Goal: Transaction & Acquisition: Purchase product/service

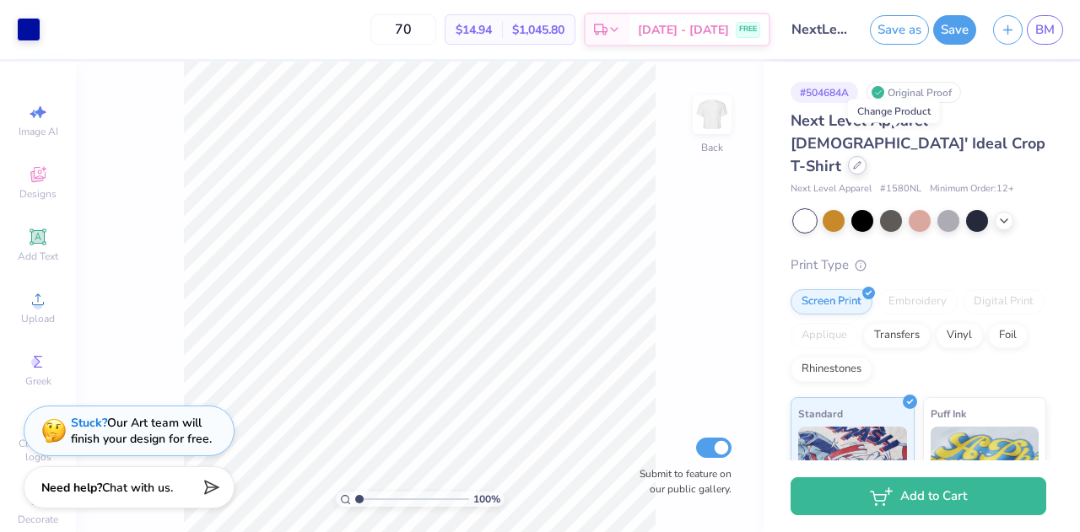
click at [861, 161] on icon at bounding box center [857, 165] width 8 height 8
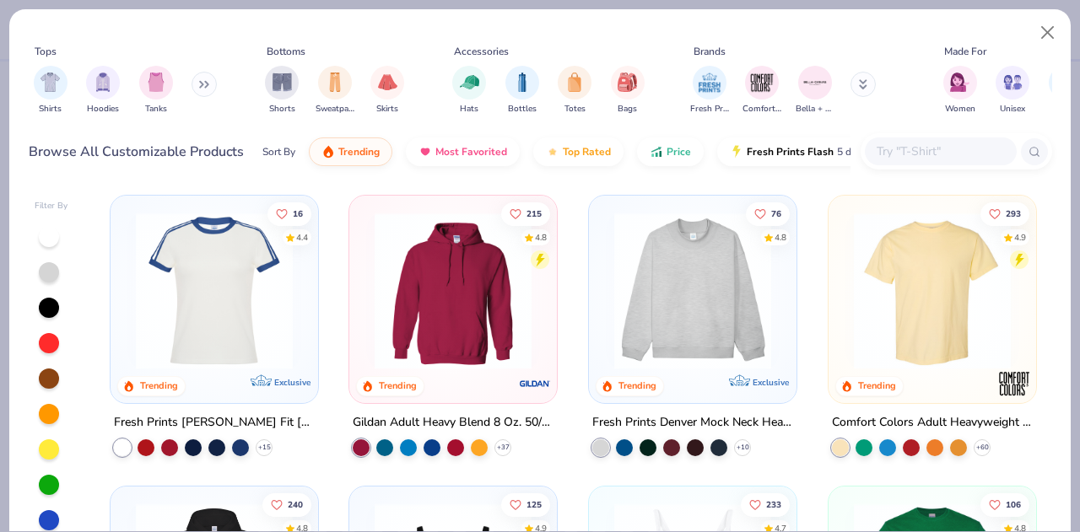
click at [202, 83] on icon at bounding box center [201, 85] width 3 height 6
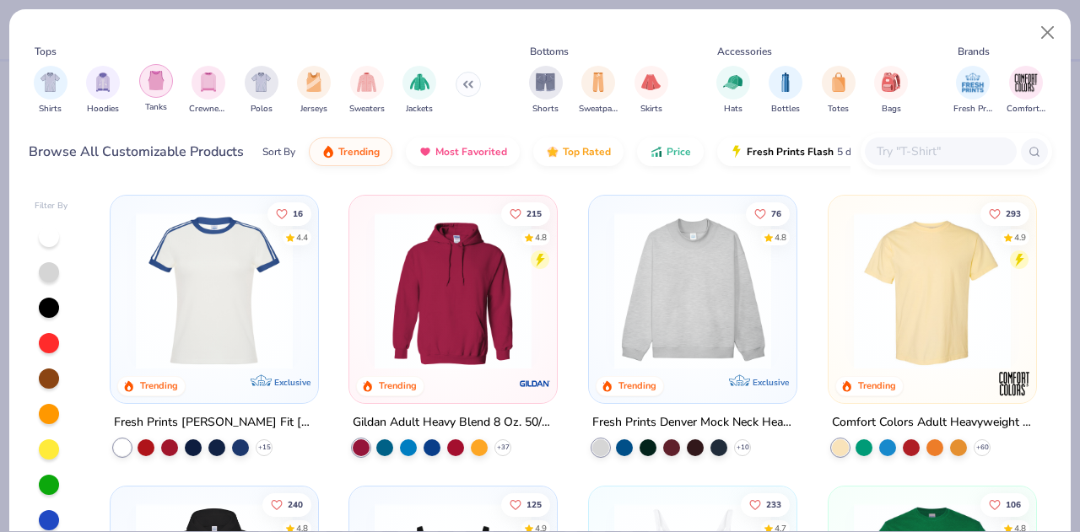
click at [159, 80] on img "filter for Tanks" at bounding box center [156, 80] width 19 height 19
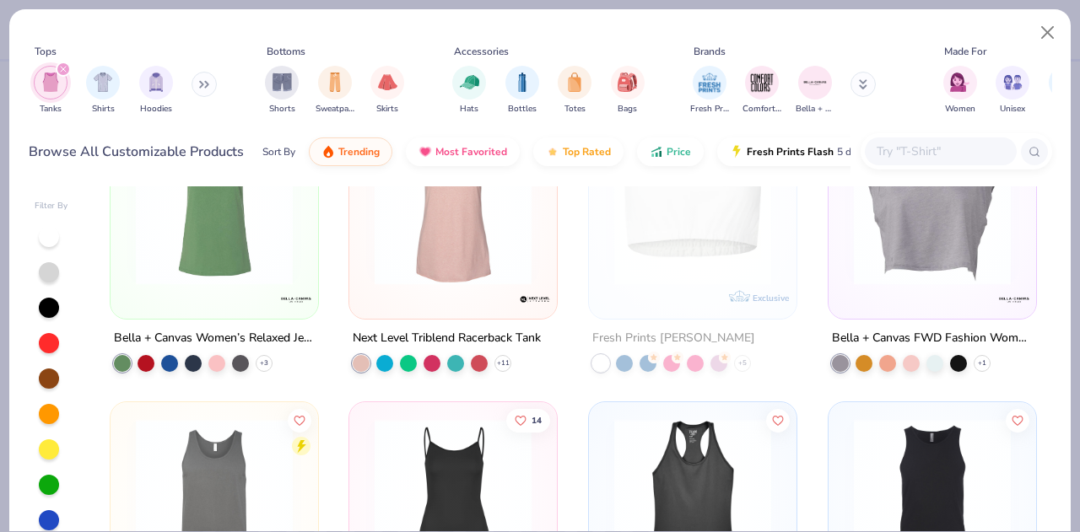
scroll to position [1619, 0]
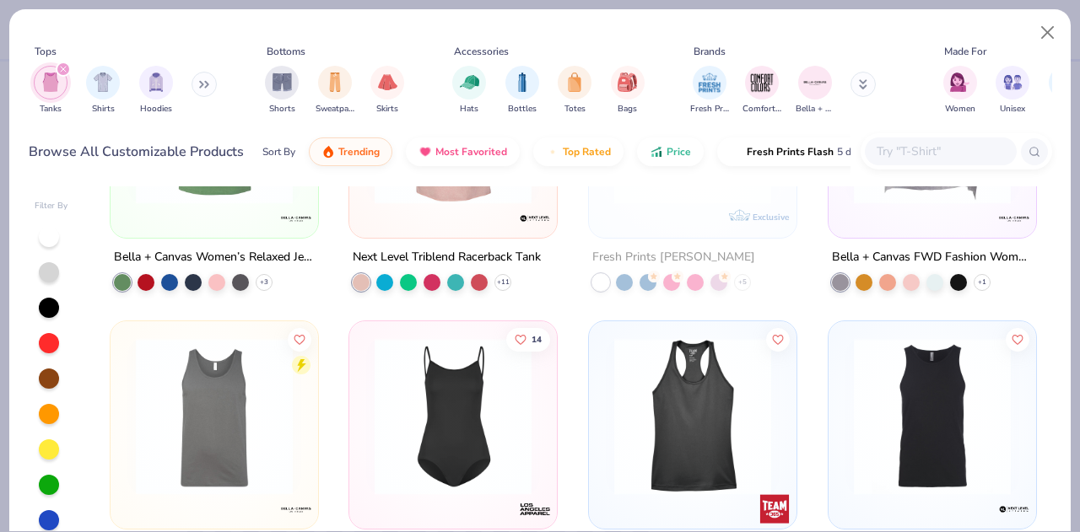
click at [882, 450] on img at bounding box center [932, 415] width 174 height 157
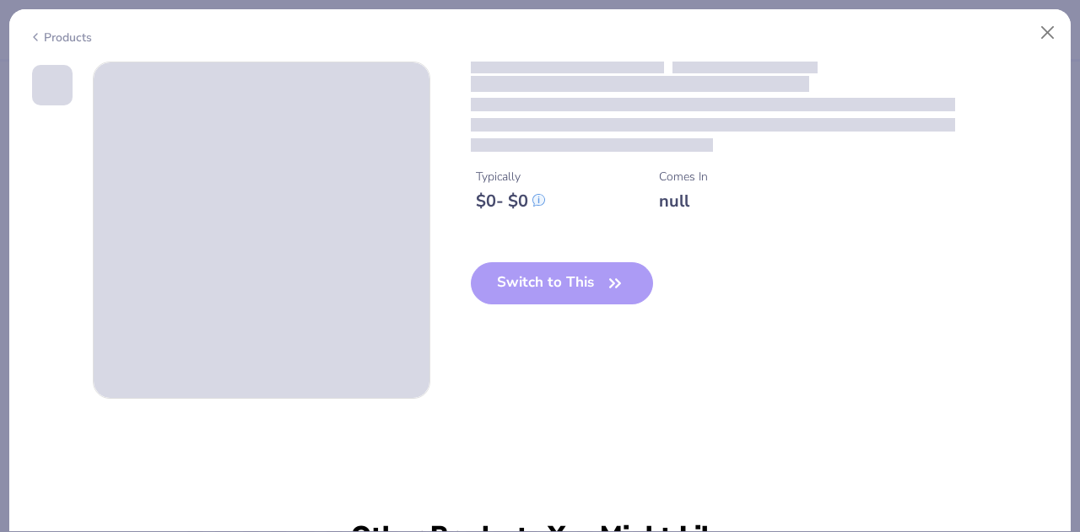
click at [713, 372] on div "Typically $ 0 - $ 0 Comes In null Switch to This" at bounding box center [540, 230] width 1023 height 337
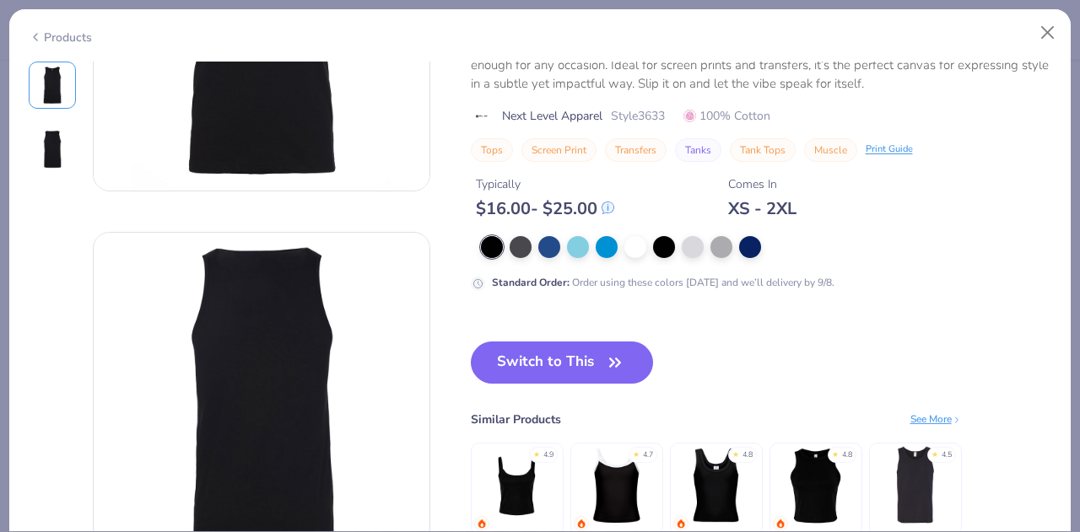
scroll to position [208, 0]
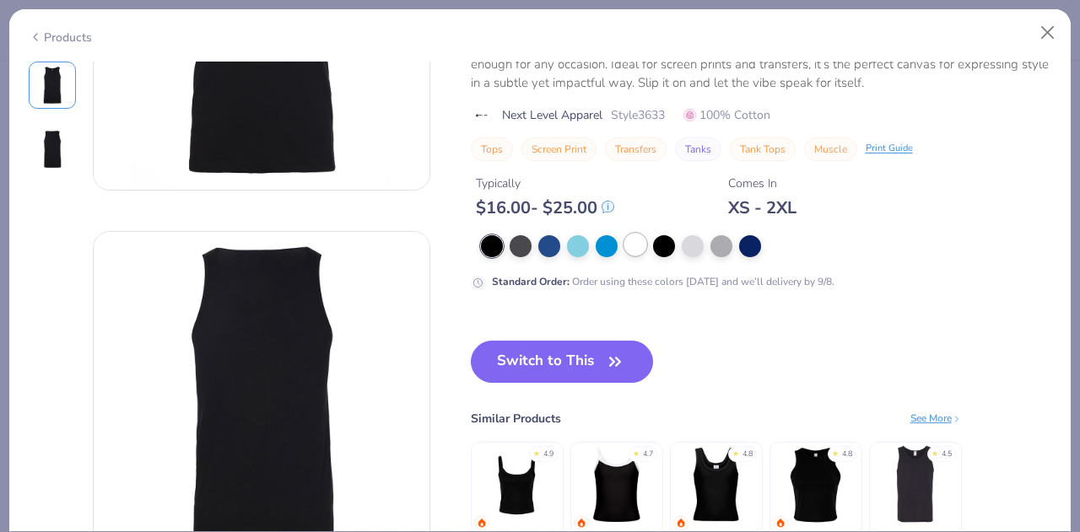
click at [636, 245] on div at bounding box center [635, 245] width 22 height 22
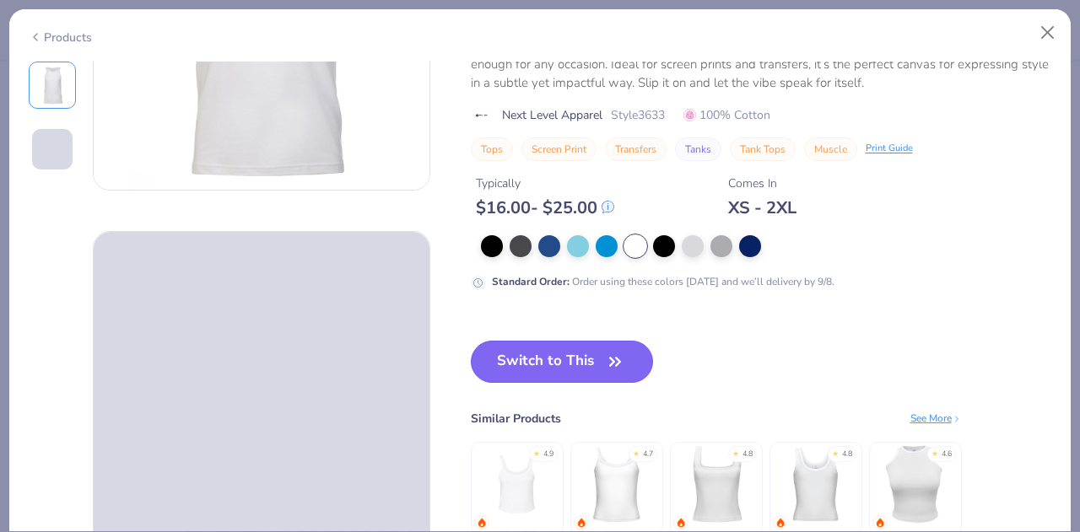
click at [545, 368] on button "Switch to This" at bounding box center [562, 362] width 183 height 42
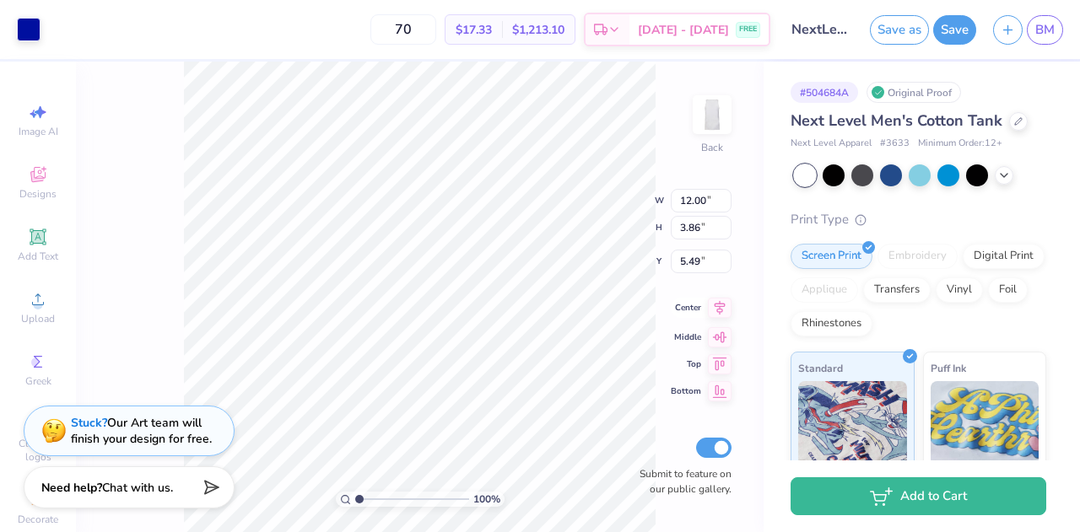
click at [720, 305] on icon at bounding box center [719, 307] width 11 height 14
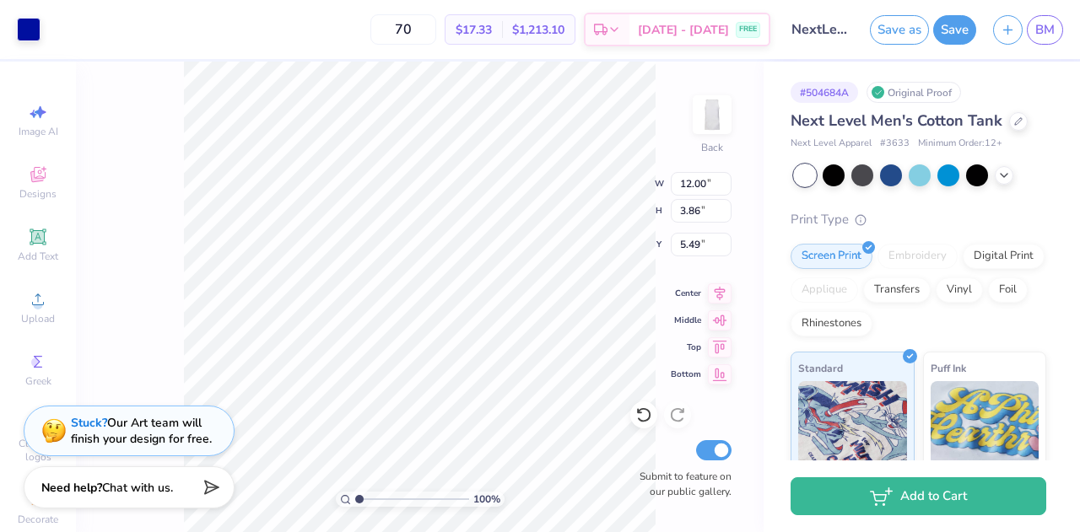
type input "9.74"
type input "3.13"
click at [710, 287] on icon at bounding box center [720, 291] width 24 height 20
type input "3.32"
click at [1000, 123] on div "Next Level Men's Cotton Tank" at bounding box center [918, 121] width 256 height 23
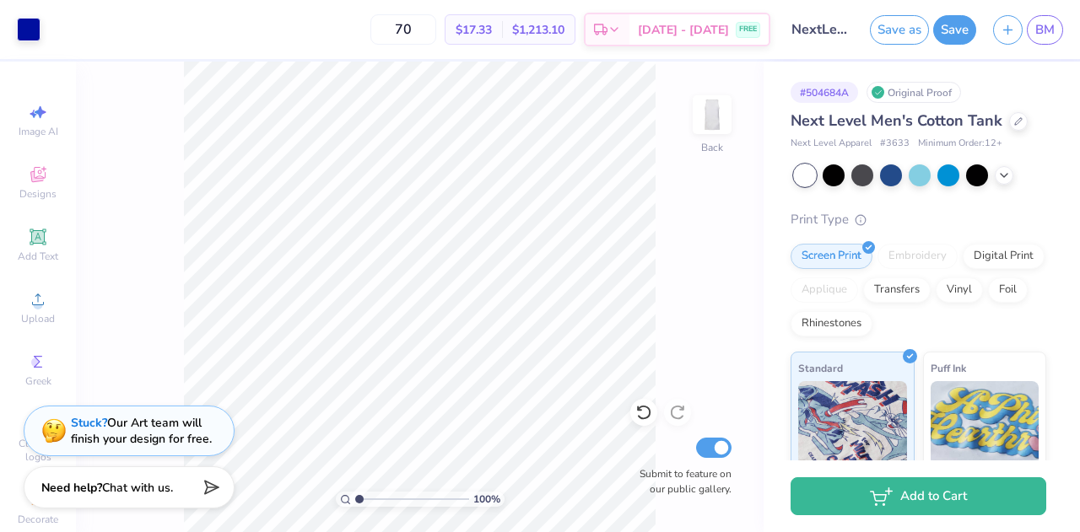
click at [1003, 121] on div "Next Level Men's Cotton Tank" at bounding box center [918, 121] width 256 height 23
click at [1010, 123] on div at bounding box center [1018, 119] width 19 height 19
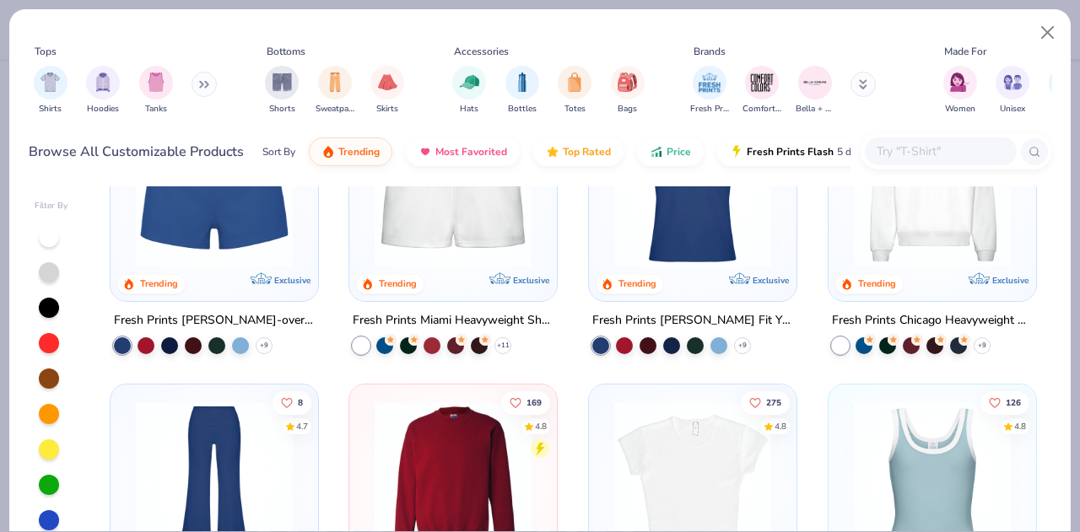
scroll to position [1296, 0]
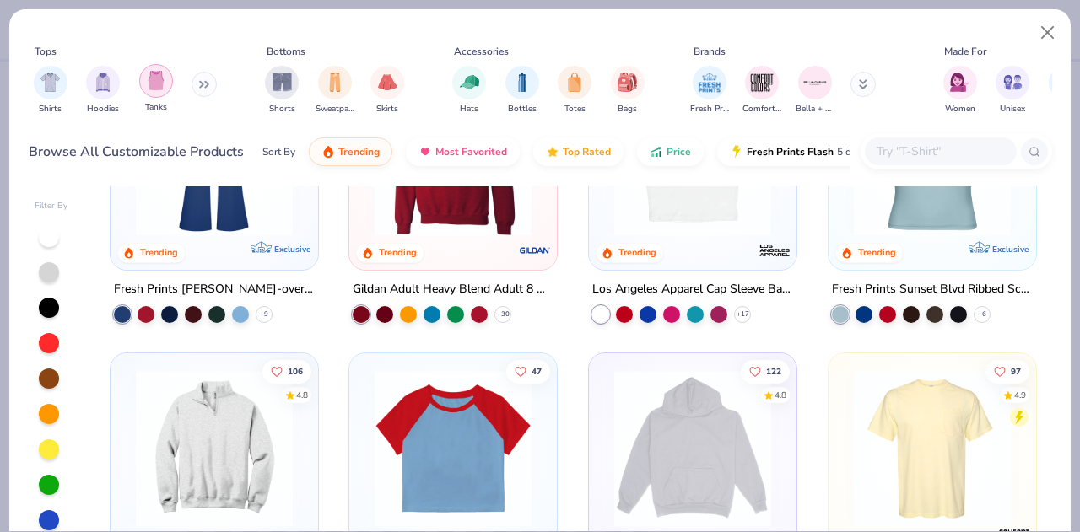
click at [155, 73] on img "filter for Tanks" at bounding box center [156, 80] width 19 height 19
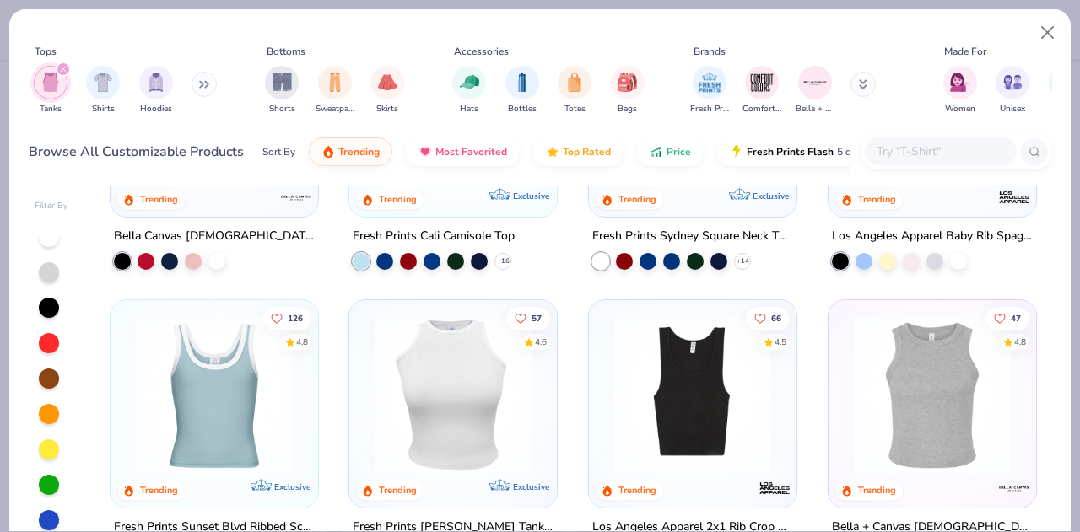
scroll to position [188, 0]
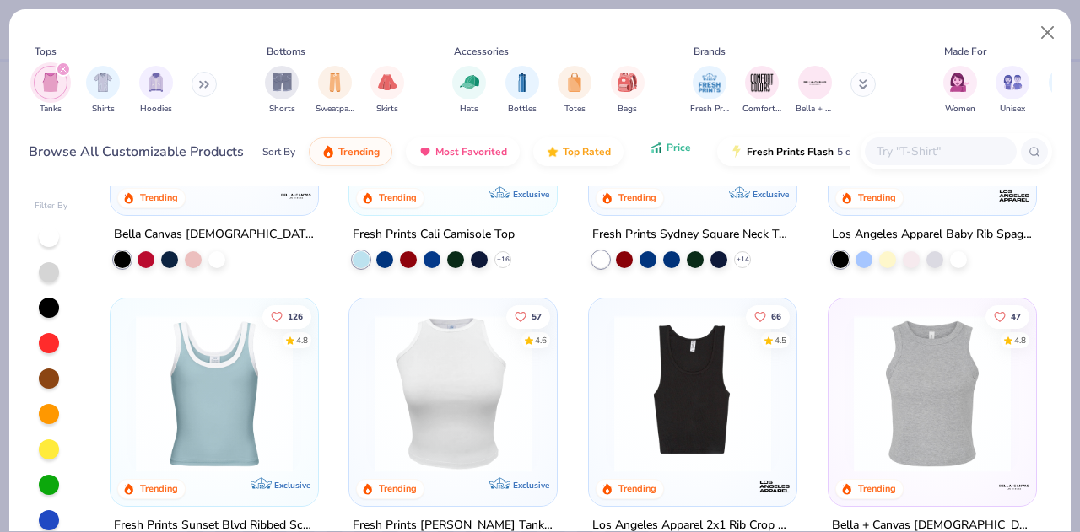
click at [656, 143] on icon "button" at bounding box center [655, 147] width 13 height 15
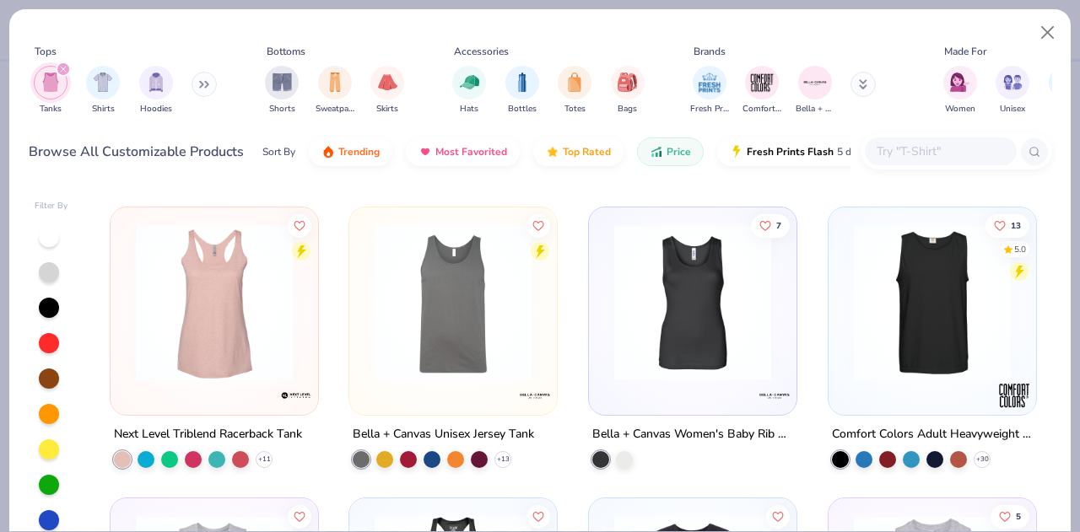
scroll to position [279, 0]
click at [660, 291] on img at bounding box center [693, 302] width 174 height 157
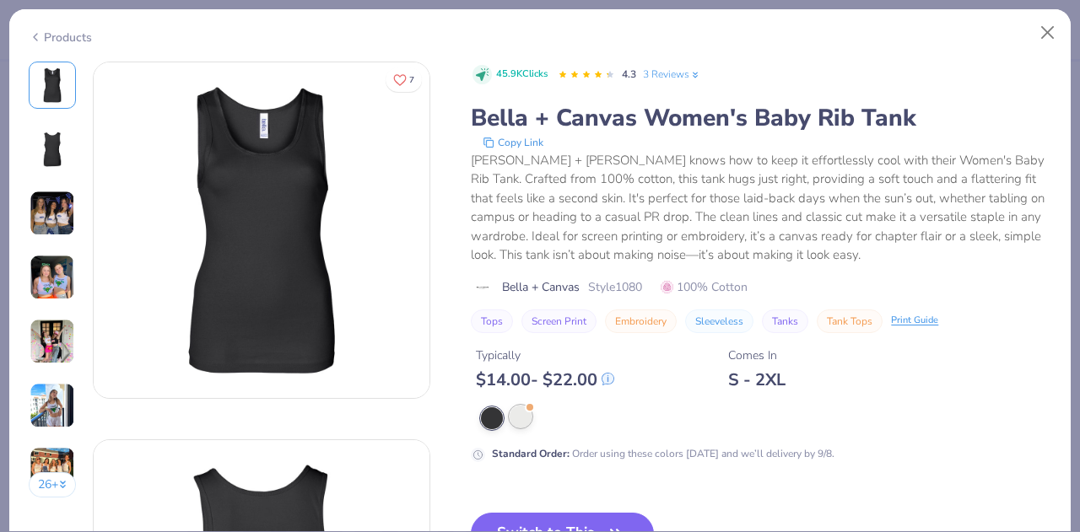
click at [521, 412] on div at bounding box center [520, 417] width 22 height 22
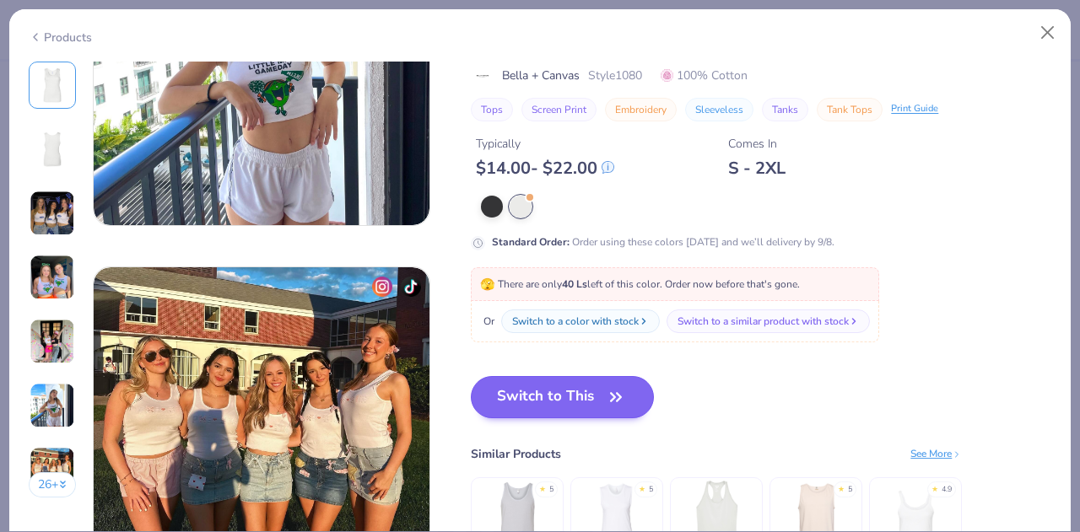
scroll to position [2064, 0]
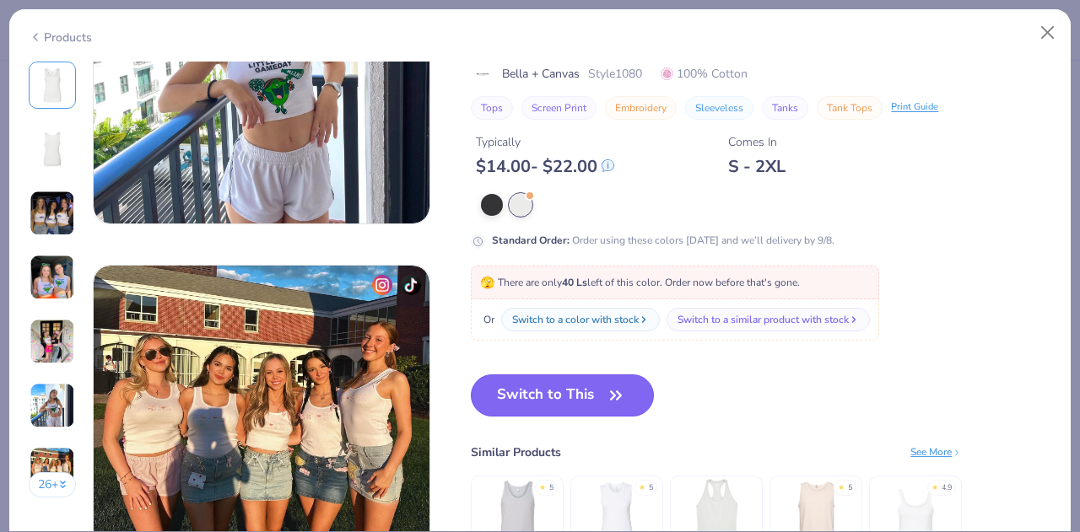
click at [593, 390] on button "Switch to This" at bounding box center [562, 395] width 183 height 42
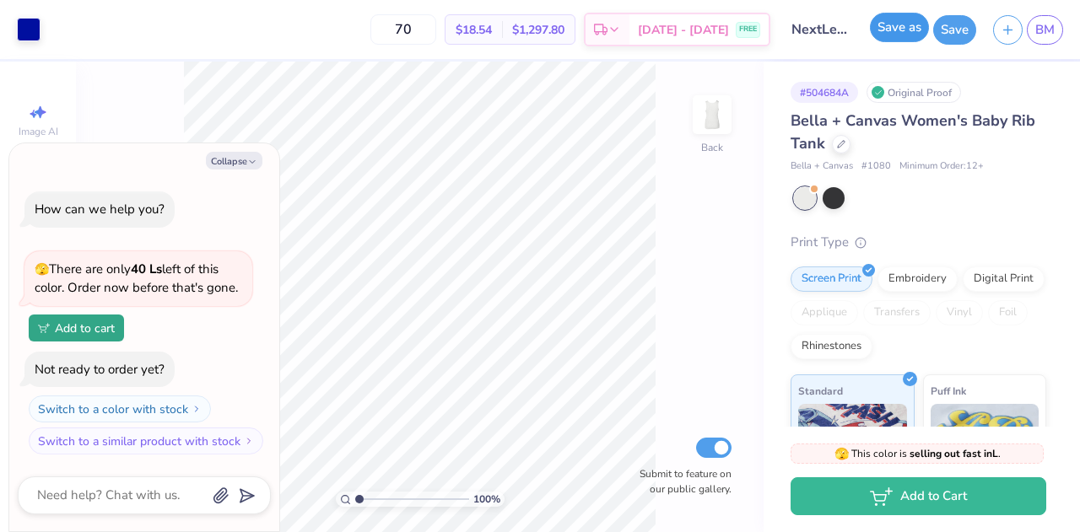
click at [896, 23] on button "Save as" at bounding box center [899, 28] width 59 height 30
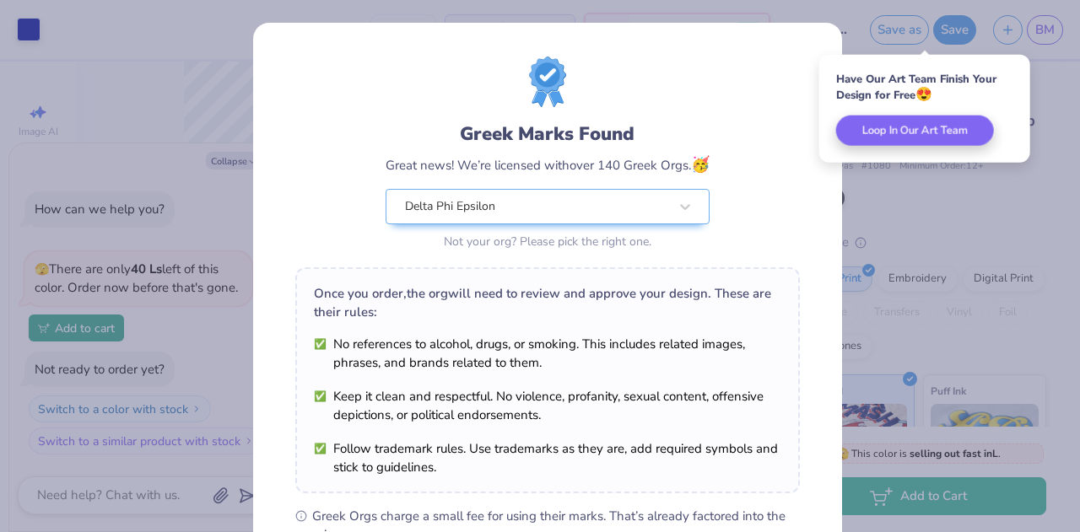
click at [833, 23] on div "Greek Marks Found Great news! We’re licensed with over 140 Greek Orgs. 🥳 Delta …" at bounding box center [547, 385] width 589 height 725
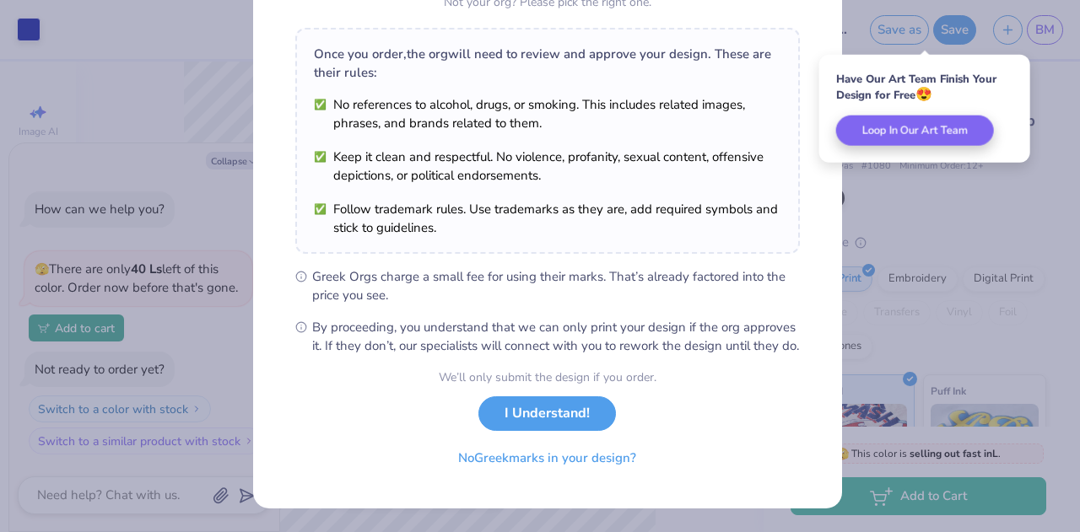
scroll to position [255, 0]
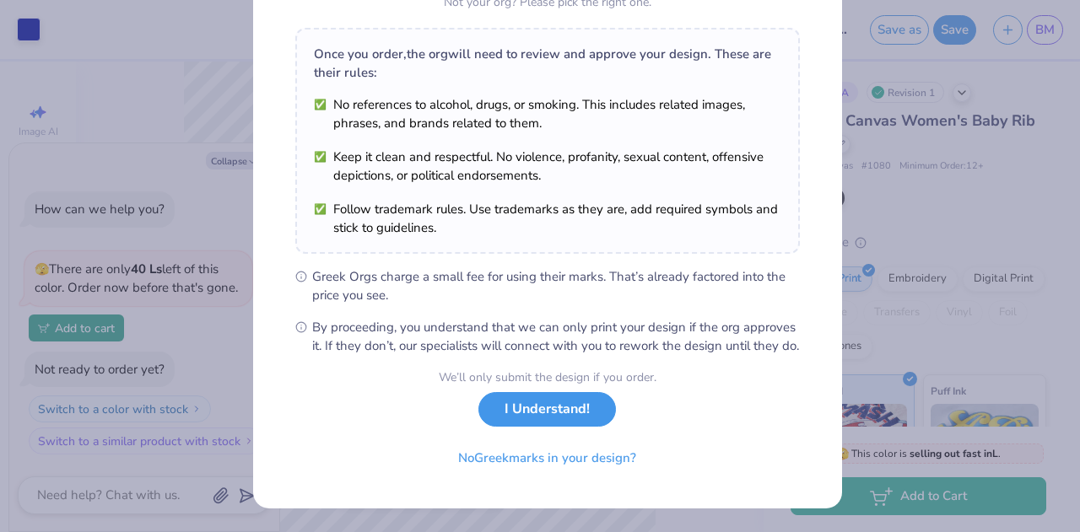
click at [547, 406] on button "I Understand!" at bounding box center [546, 409] width 137 height 35
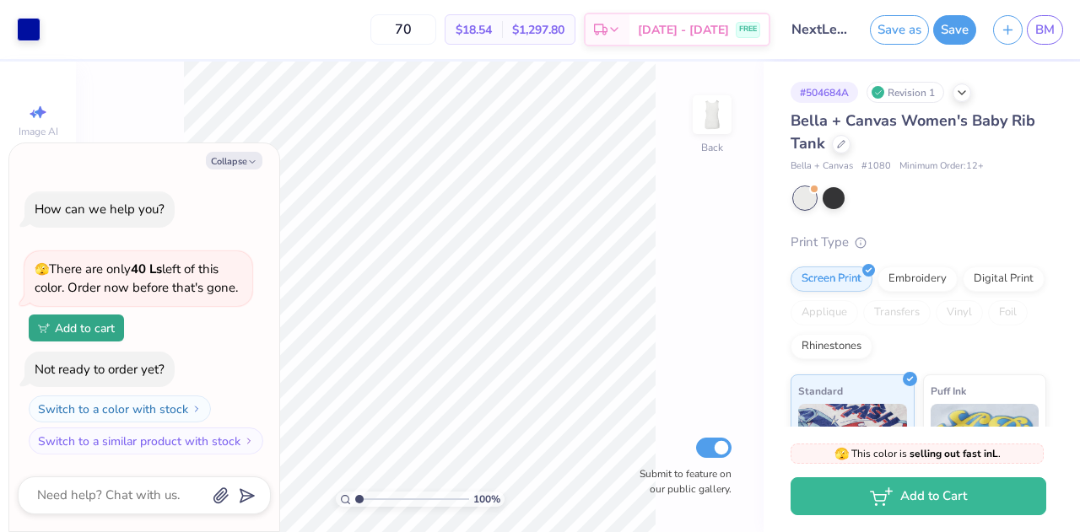
scroll to position [8, 0]
type textarea "x"
click at [143, 127] on div "100 % Back Submit to feature on our public gallery." at bounding box center [419, 297] width 687 height 471
click at [238, 164] on button "Collapse" at bounding box center [234, 161] width 57 height 18
type textarea "x"
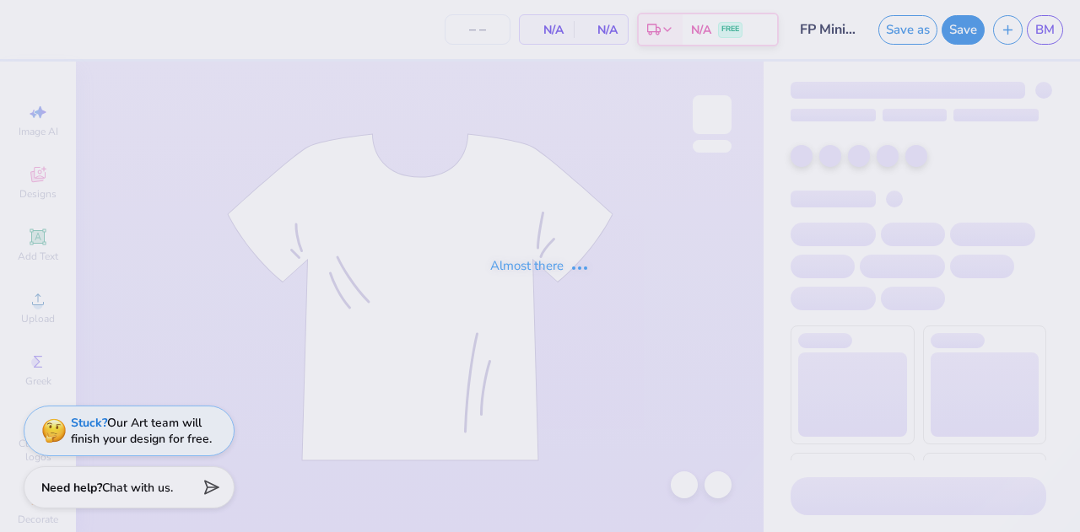
type input "70"
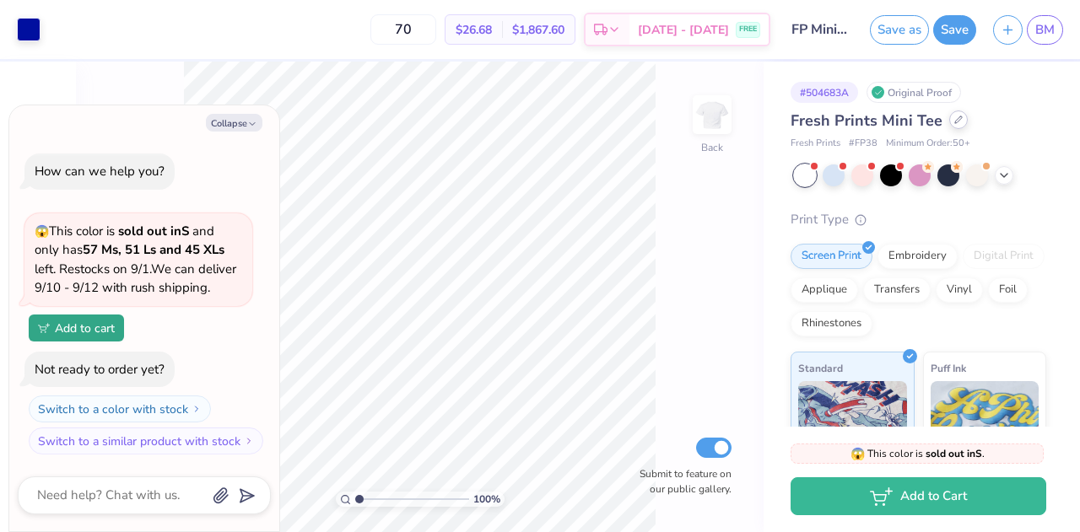
click at [954, 119] on icon at bounding box center [958, 120] width 8 height 8
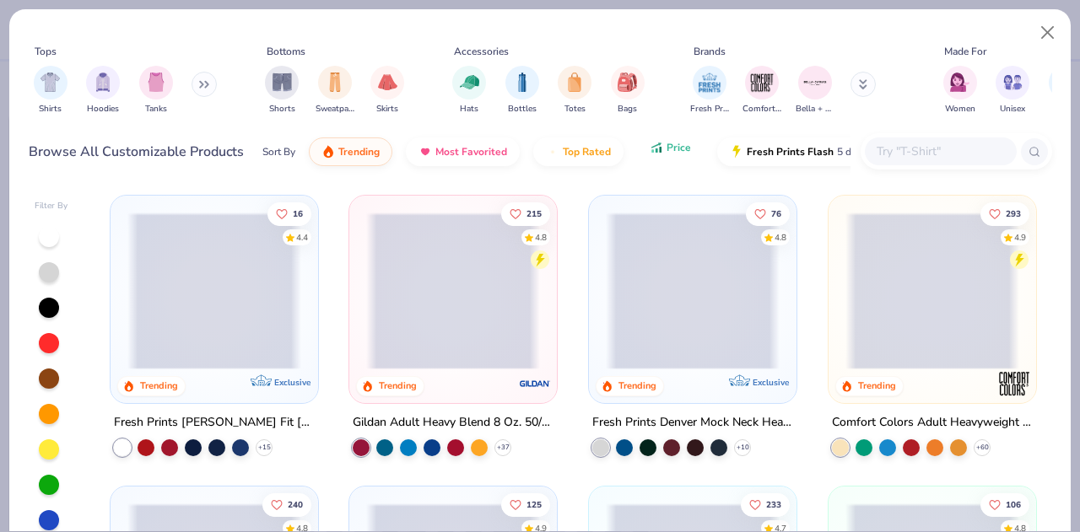
click at [671, 160] on button "Price" at bounding box center [670, 147] width 67 height 29
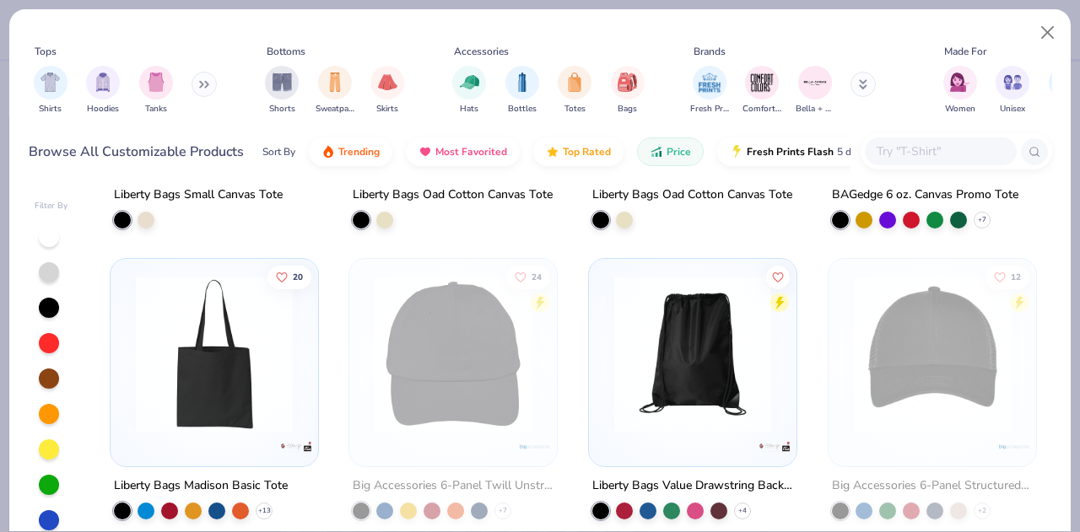
scroll to position [388, 0]
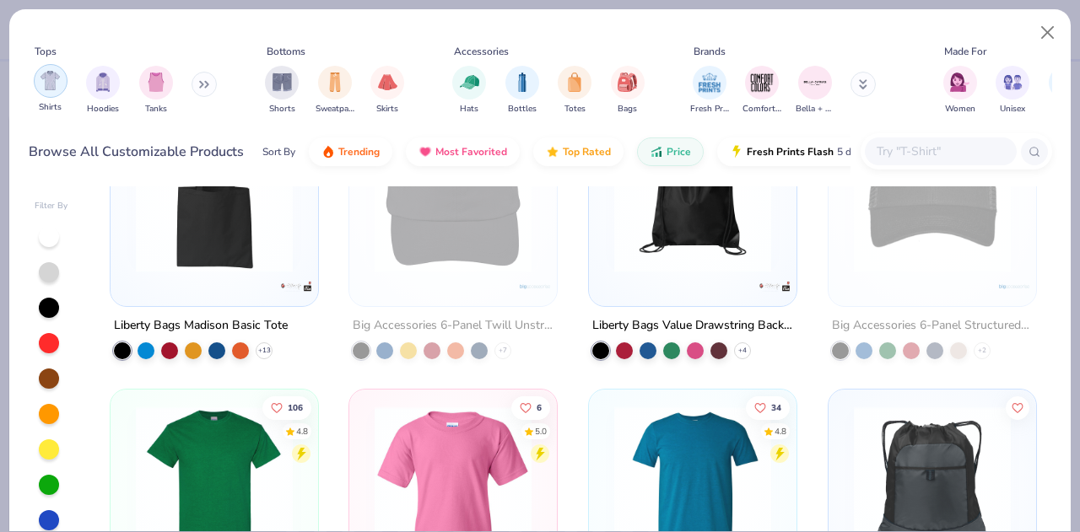
click at [48, 89] on img "filter for Shirts" at bounding box center [49, 80] width 19 height 19
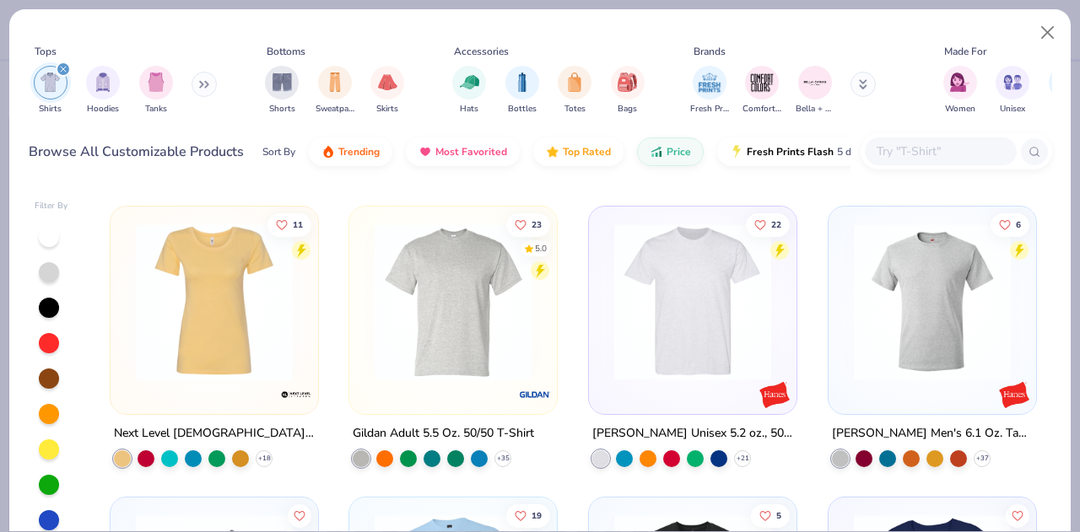
scroll to position [280, 0]
click at [1053, 26] on button "Close" at bounding box center [1047, 33] width 32 height 32
type textarea "x"
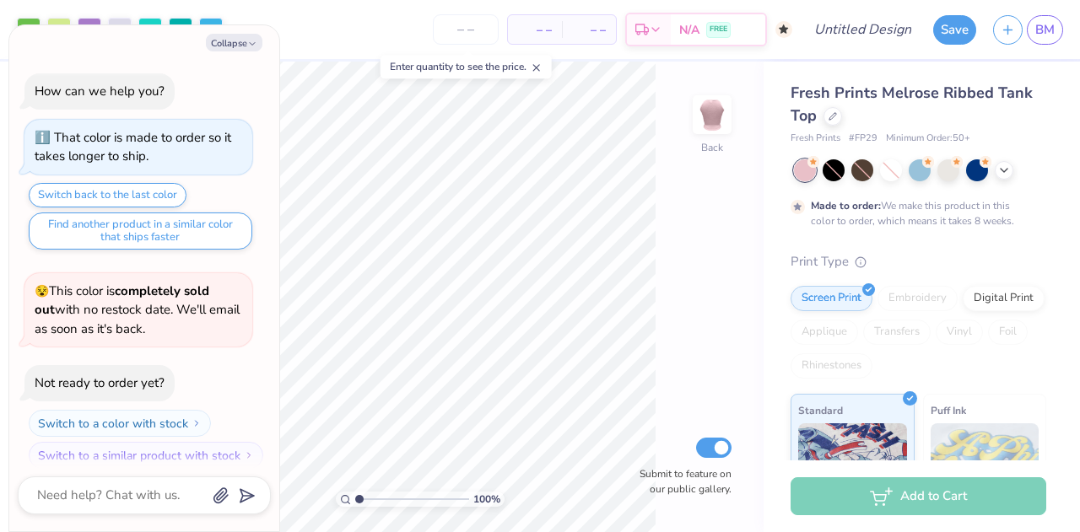
scroll to position [12, 0]
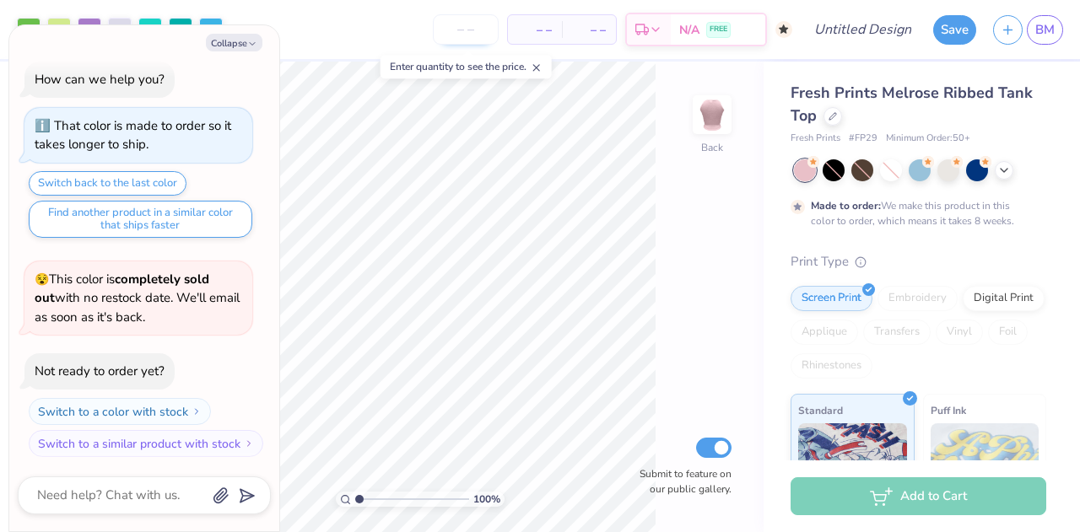
click at [474, 28] on input "number" at bounding box center [466, 29] width 66 height 30
type input "70"
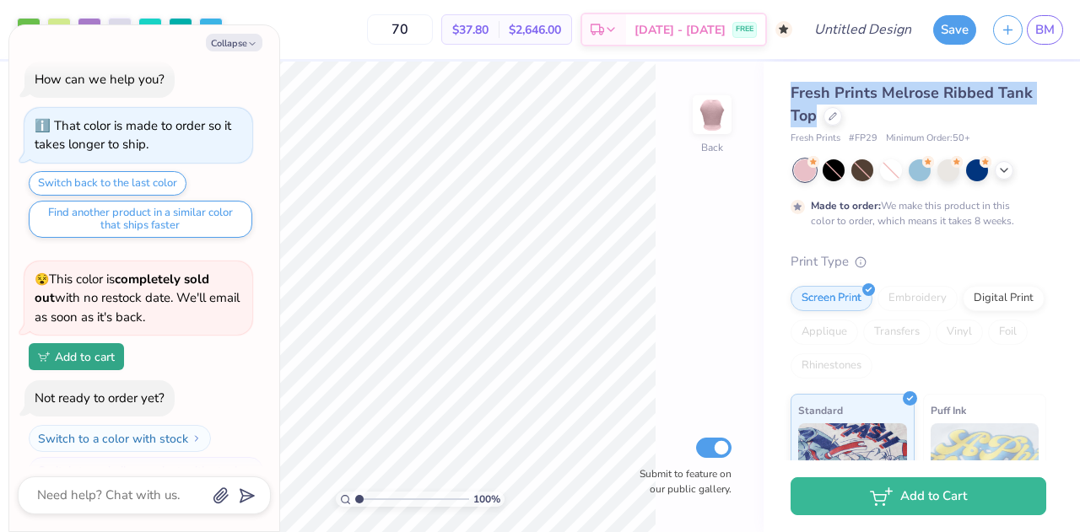
drag, startPoint x: 767, startPoint y: 84, endPoint x: 815, endPoint y: 115, distance: 56.9
click at [815, 115] on div "Fresh Prints Melrose Ribbed Tank Top Fresh Prints # FP29 Minimum Order: 50 + Ma…" at bounding box center [921, 418] width 316 height 713
copy span "Fresh Prints Melrose Ribbed Tank Top"
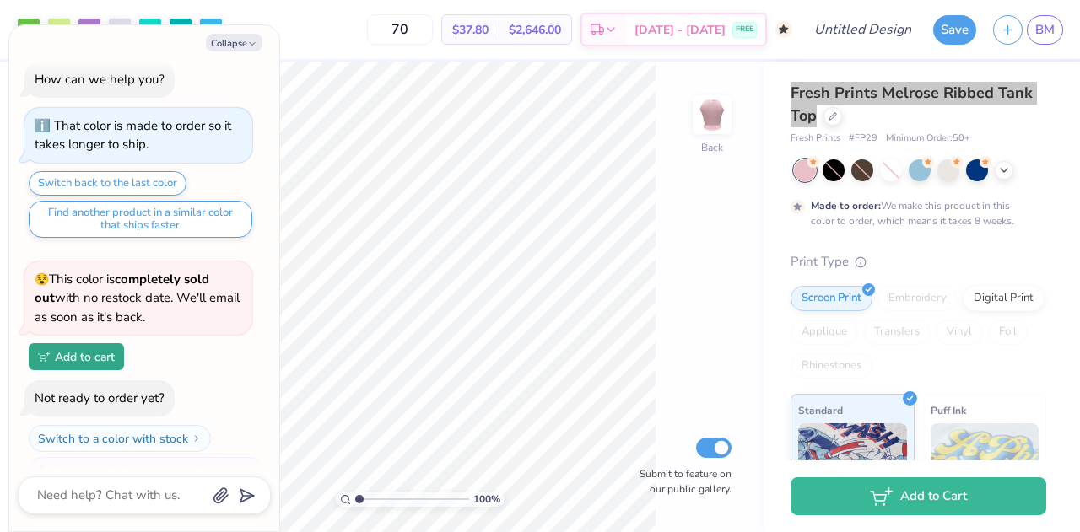
type textarea "x"
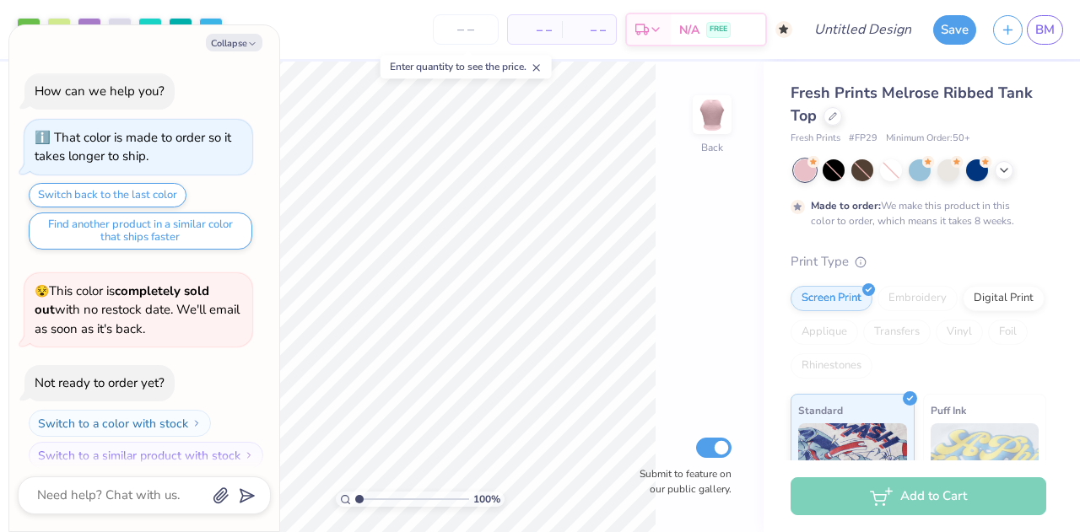
scroll to position [12, 0]
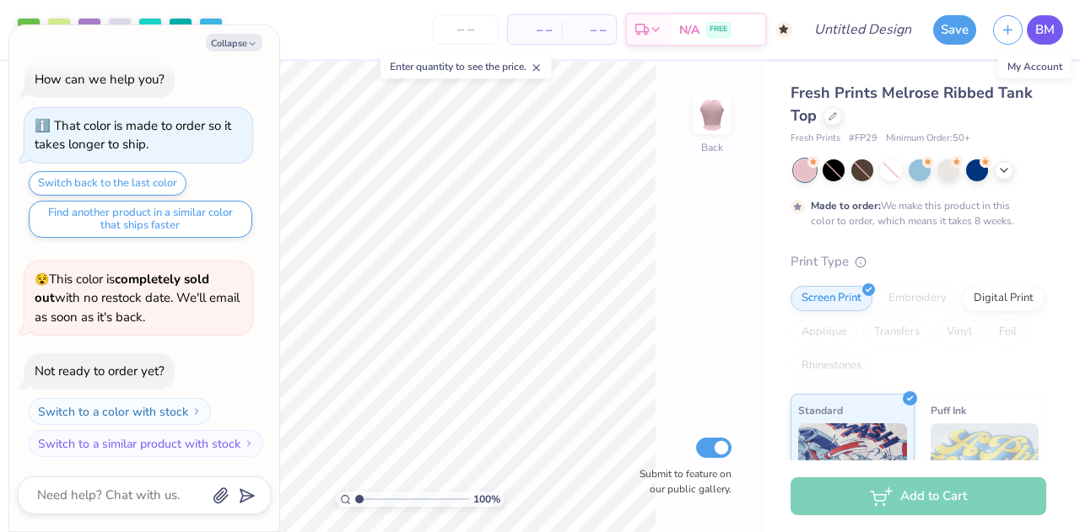
click at [1047, 38] on span "BM" at bounding box center [1044, 29] width 19 height 19
type textarea "x"
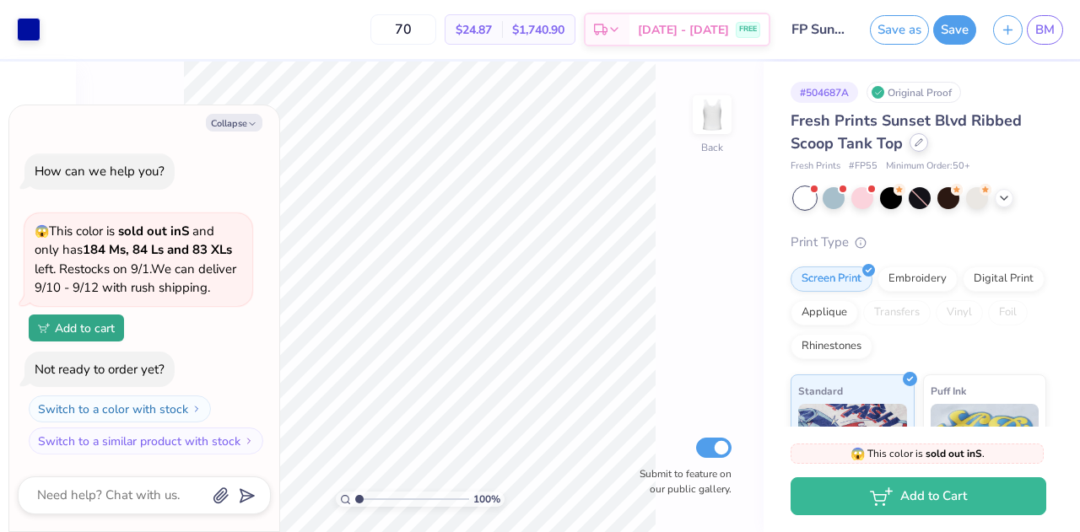
click at [914, 139] on icon at bounding box center [918, 142] width 8 height 8
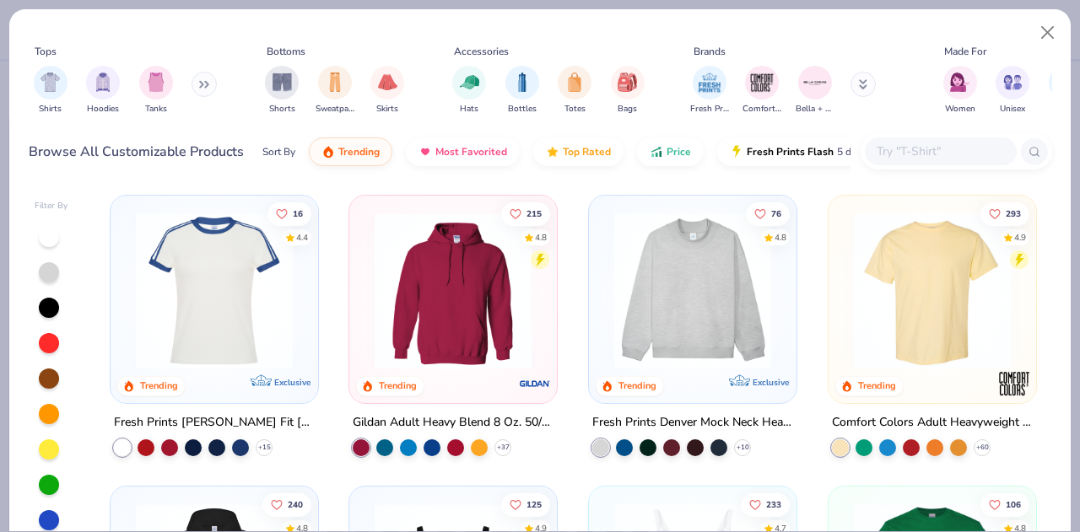
type textarea "x"
click at [903, 155] on input "text" at bounding box center [940, 151] width 130 height 19
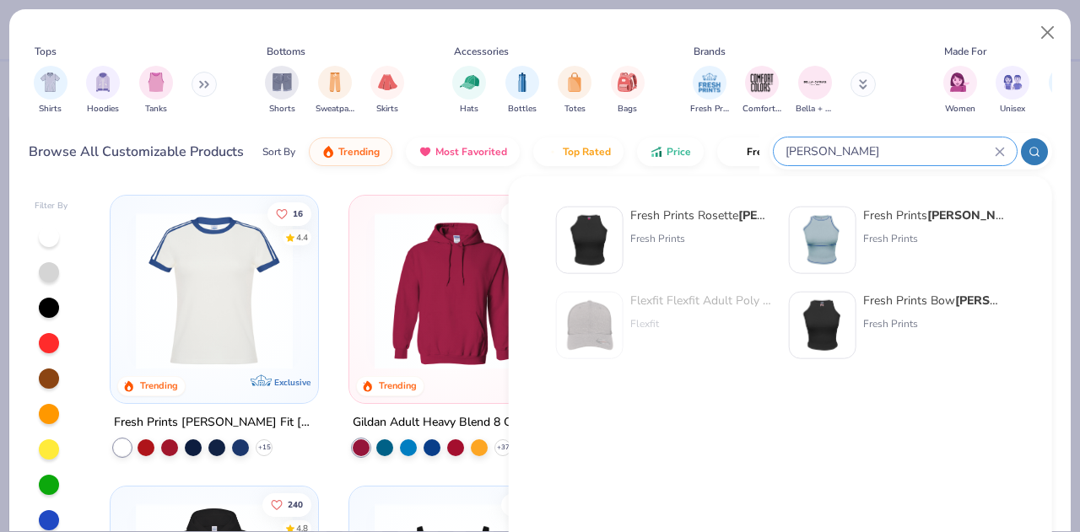
type input "mel"
click at [727, 218] on div "Fresh Prints Rosette Mel rose Ribbed Tank Top" at bounding box center [701, 216] width 142 height 18
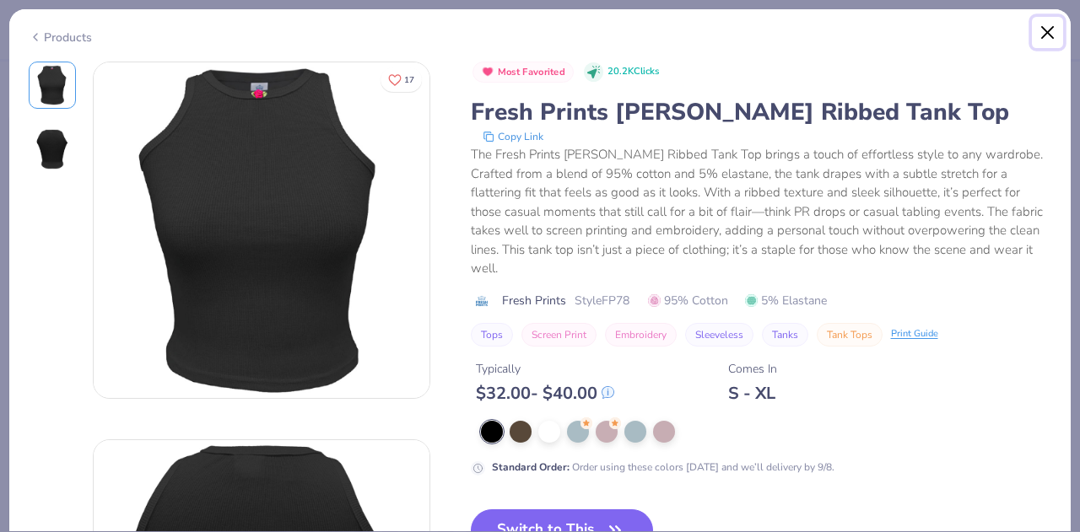
click at [1054, 22] on button "Close" at bounding box center [1047, 33] width 32 height 32
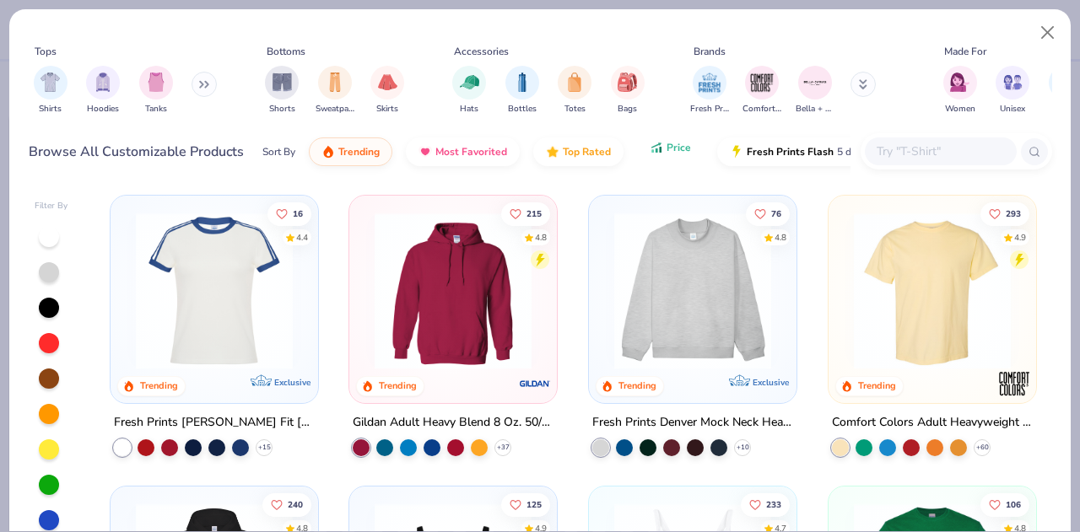
click at [652, 155] on button "Price" at bounding box center [670, 147] width 67 height 29
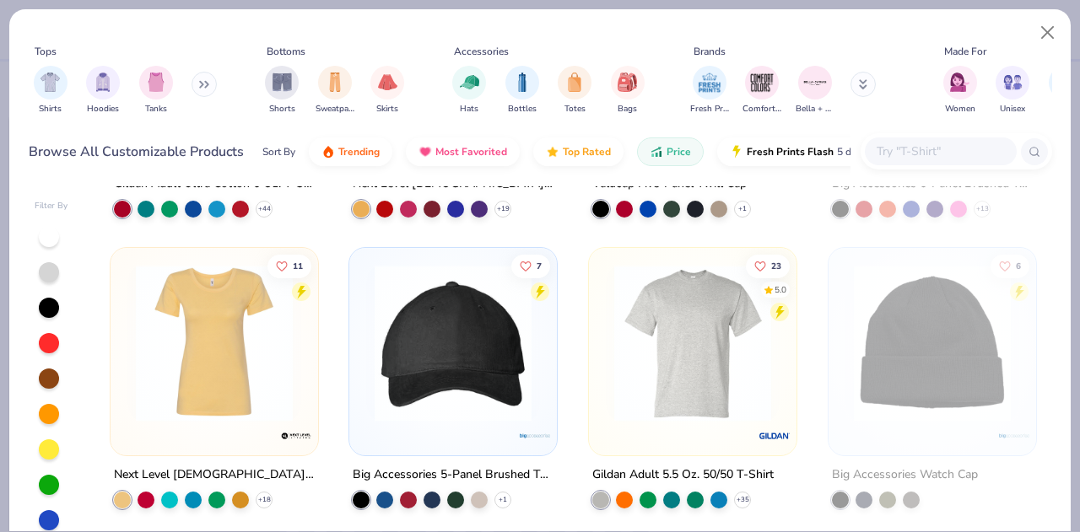
scroll to position [1403, 0]
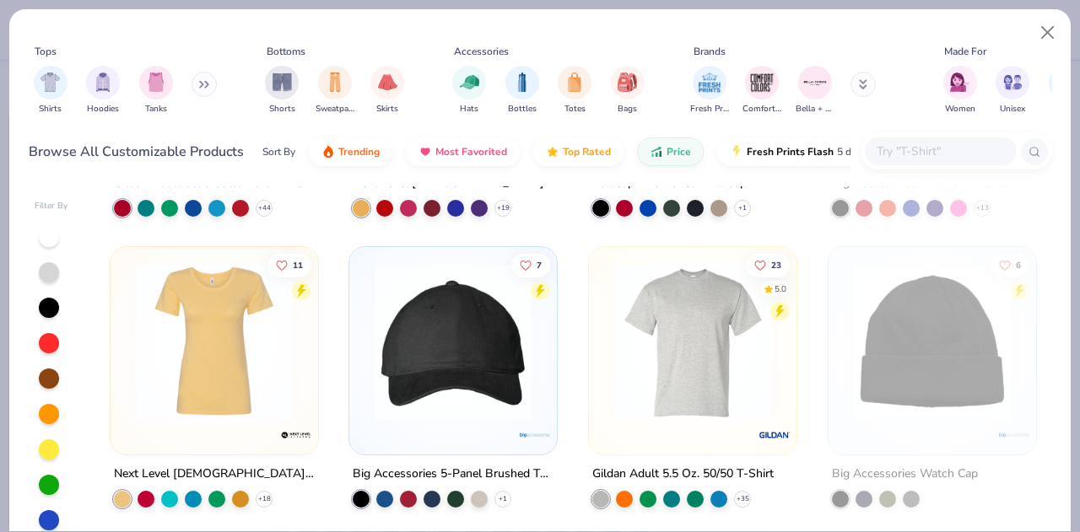
click at [221, 345] on img at bounding box center [214, 342] width 174 height 157
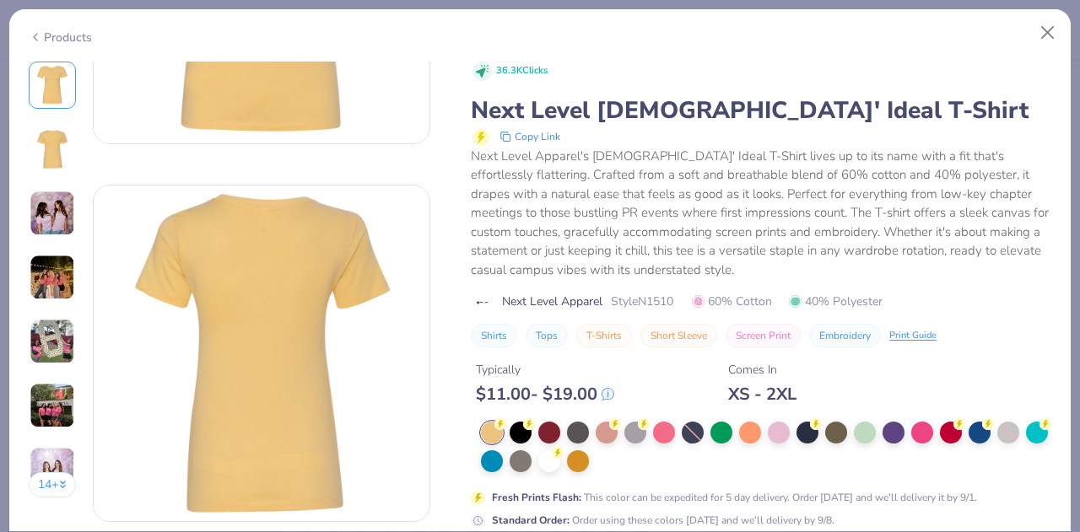
scroll to position [257, 0]
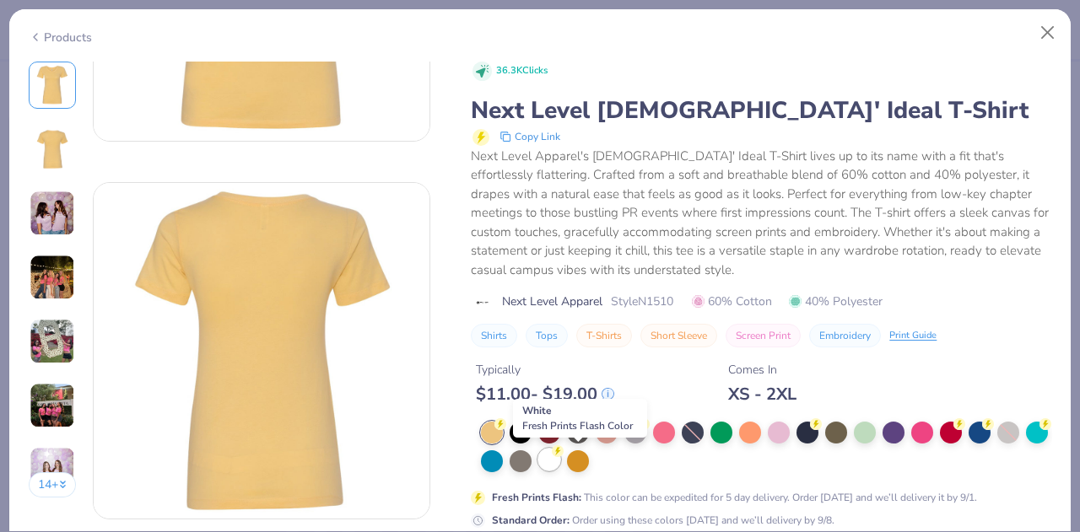
click at [560, 465] on div at bounding box center [549, 460] width 22 height 22
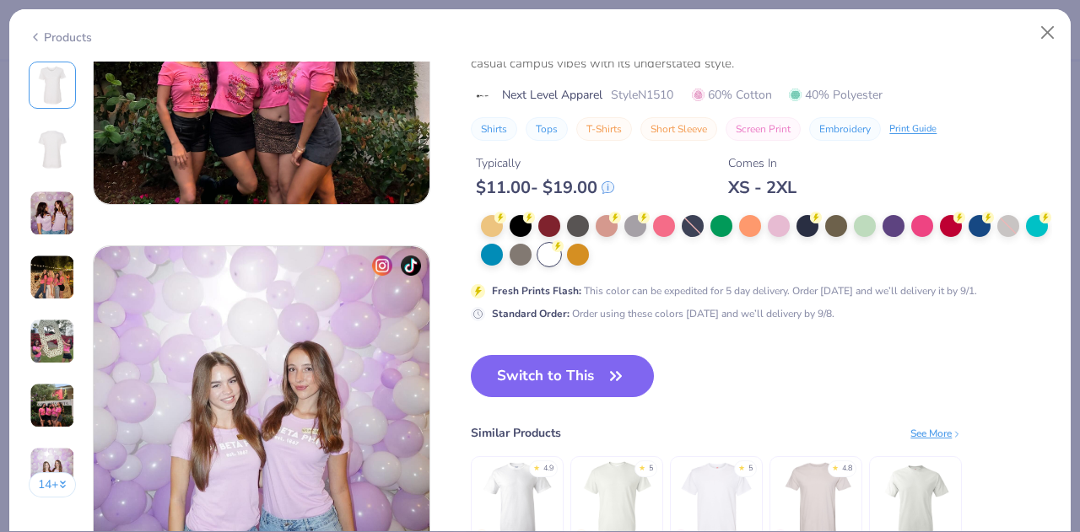
scroll to position [2084, 0]
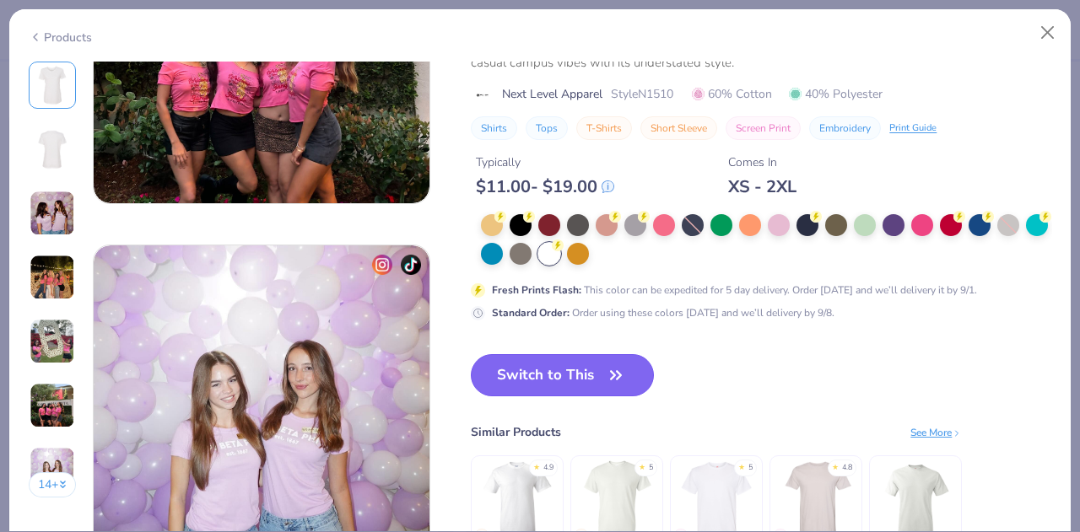
click at [534, 386] on button "Switch to This" at bounding box center [562, 375] width 183 height 42
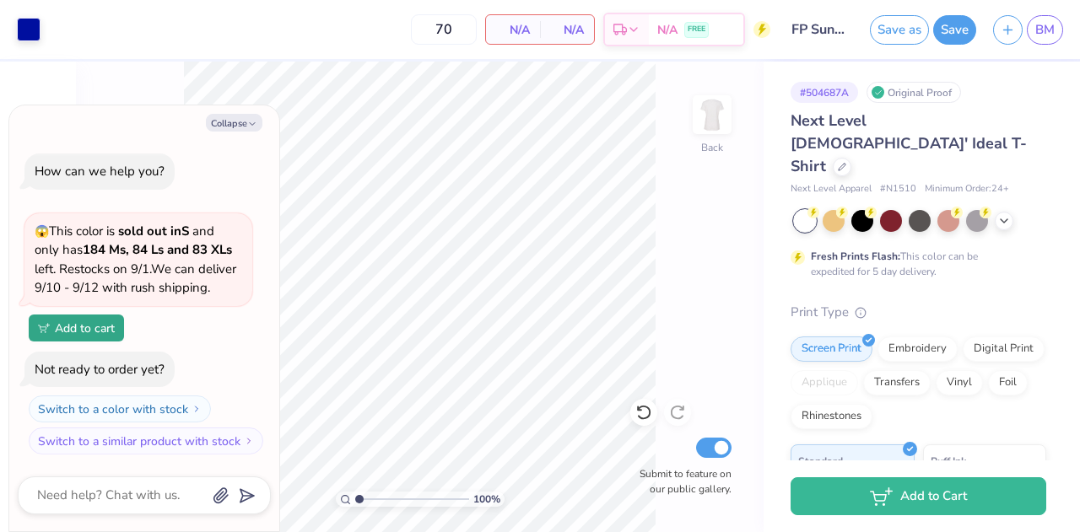
click at [231, 133] on div "Collapse How can we help you? 😱 This color is sold out in S and only has 184 Ms…" at bounding box center [144, 318] width 270 height 426
click at [228, 124] on button "Collapse" at bounding box center [234, 123] width 57 height 18
type textarea "x"
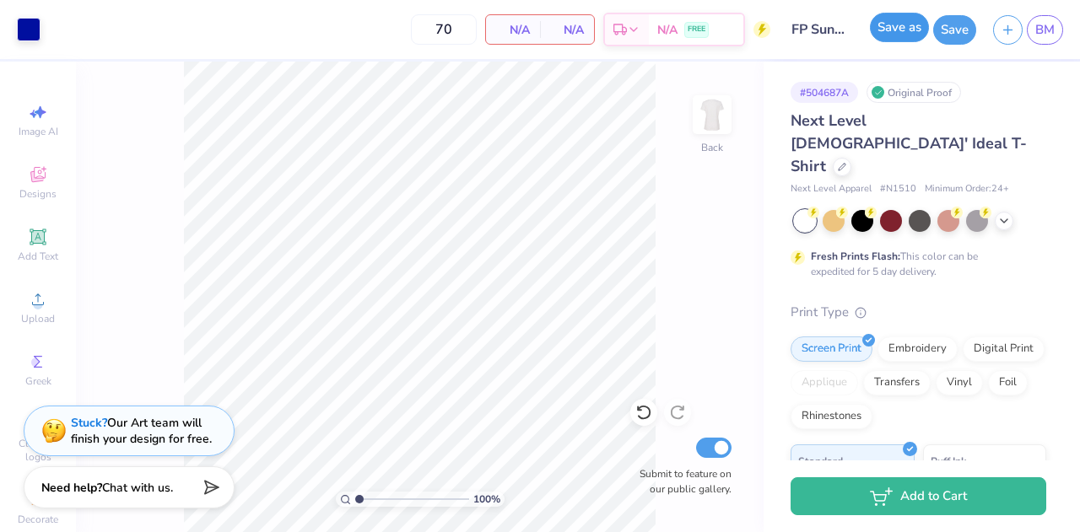
click at [896, 21] on button "Save as" at bounding box center [899, 28] width 59 height 30
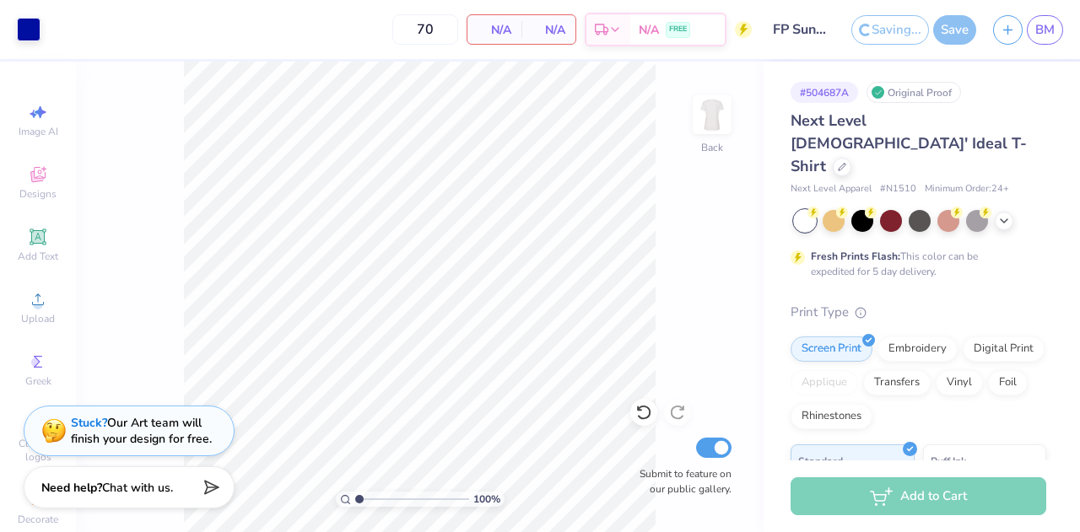
click at [487, 27] on span "N/A" at bounding box center [494, 30] width 34 height 18
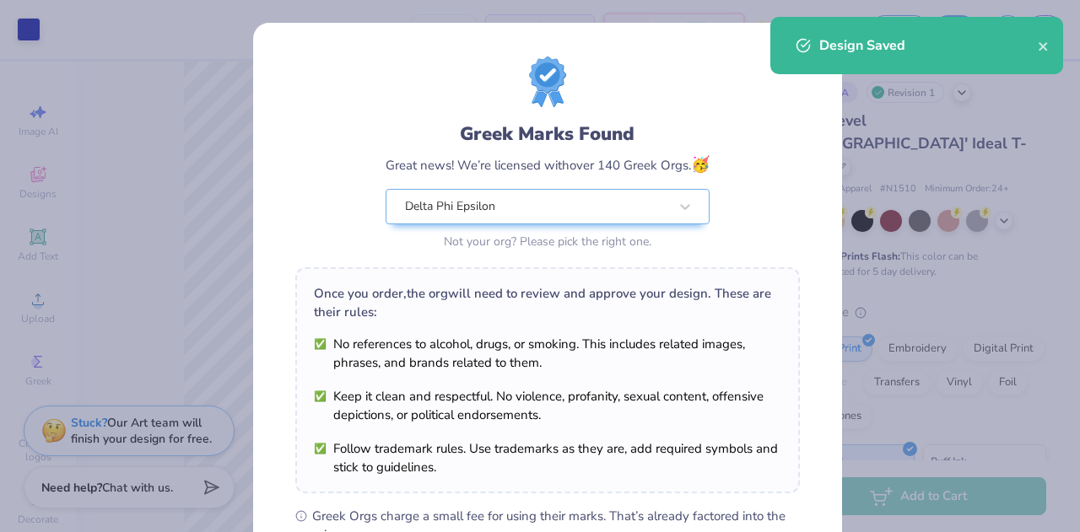
scroll to position [255, 0]
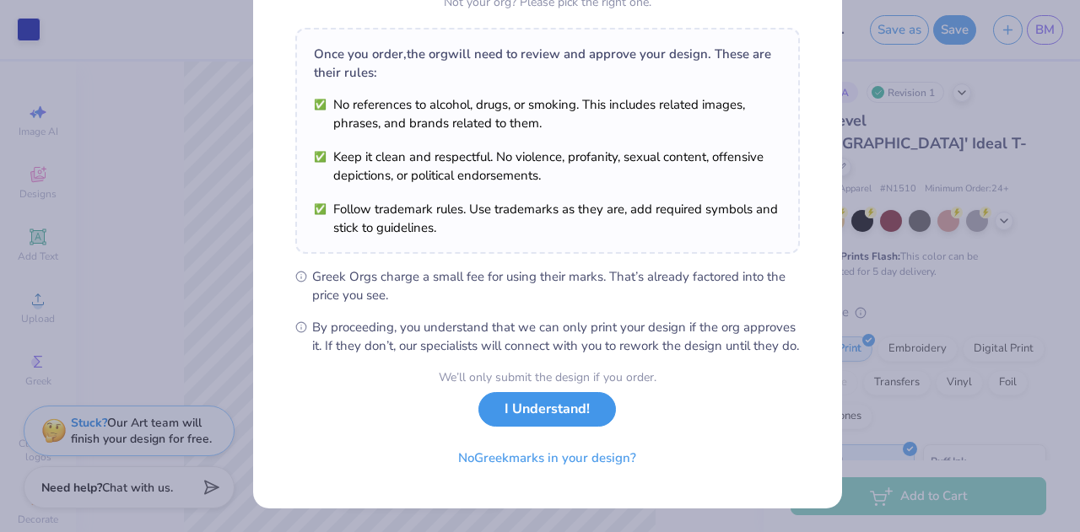
click at [507, 423] on button "I Understand!" at bounding box center [546, 409] width 137 height 35
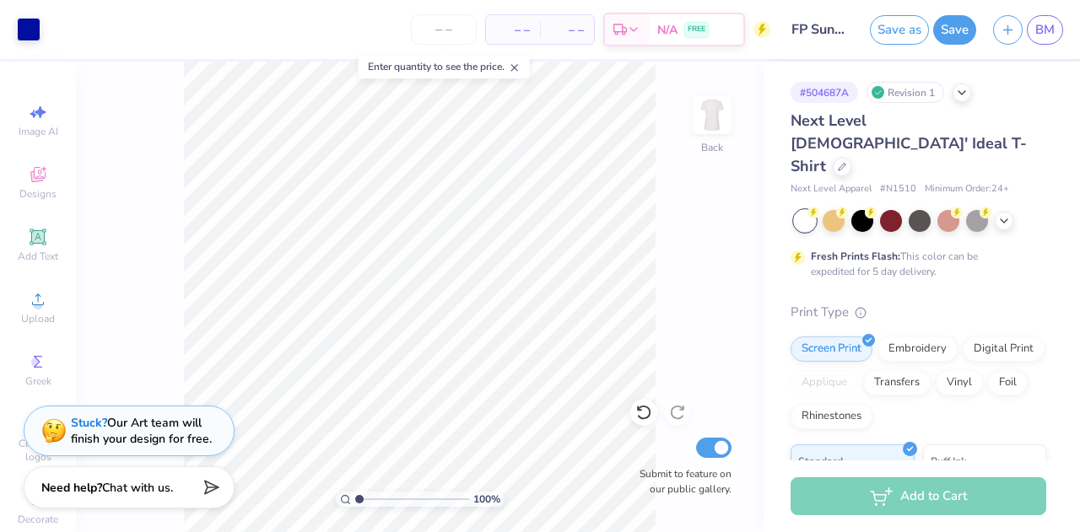
scroll to position [8, 0]
click at [1044, 36] on span "BM" at bounding box center [1044, 29] width 19 height 19
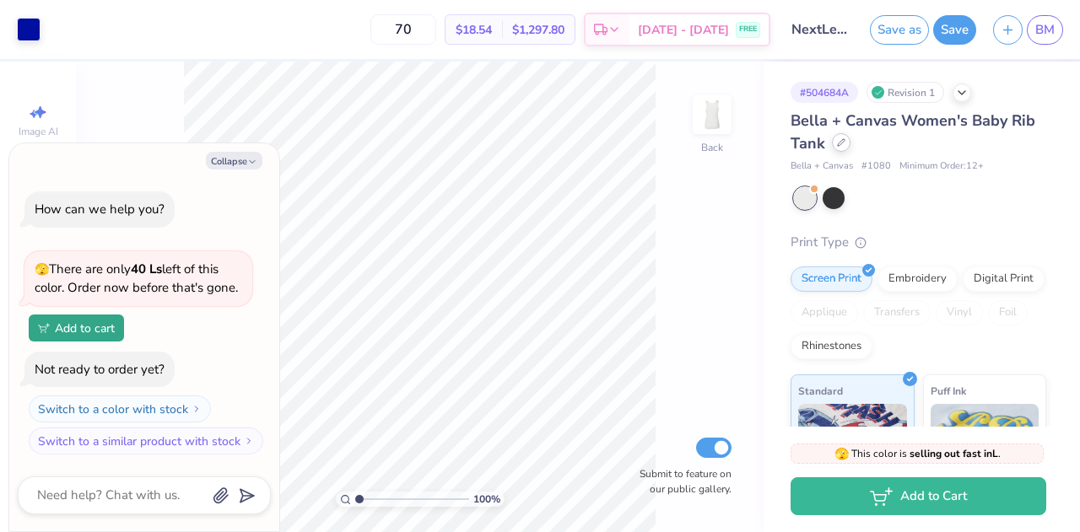
click at [845, 141] on icon at bounding box center [841, 142] width 8 height 8
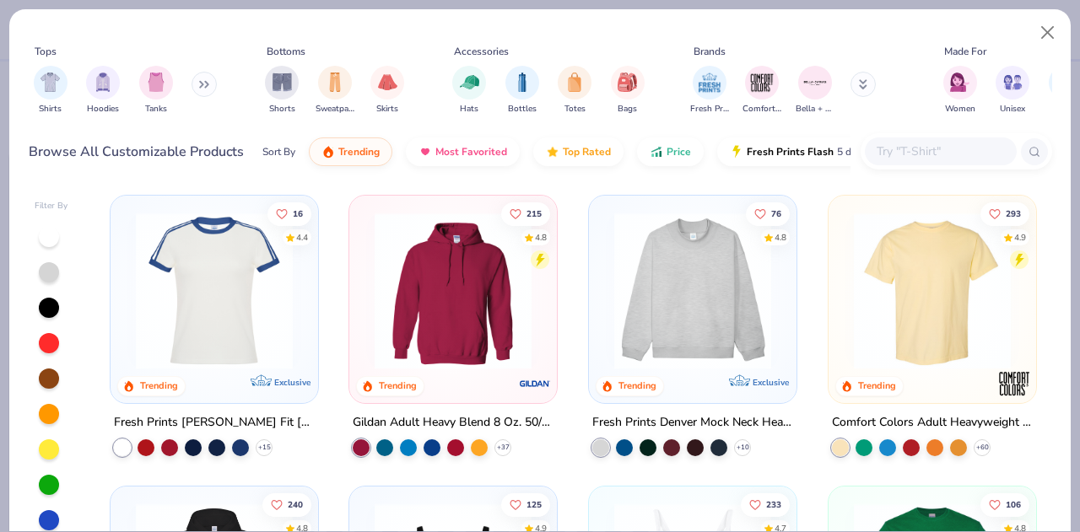
type textarea "x"
click at [886, 153] on input "text" at bounding box center [940, 151] width 130 height 19
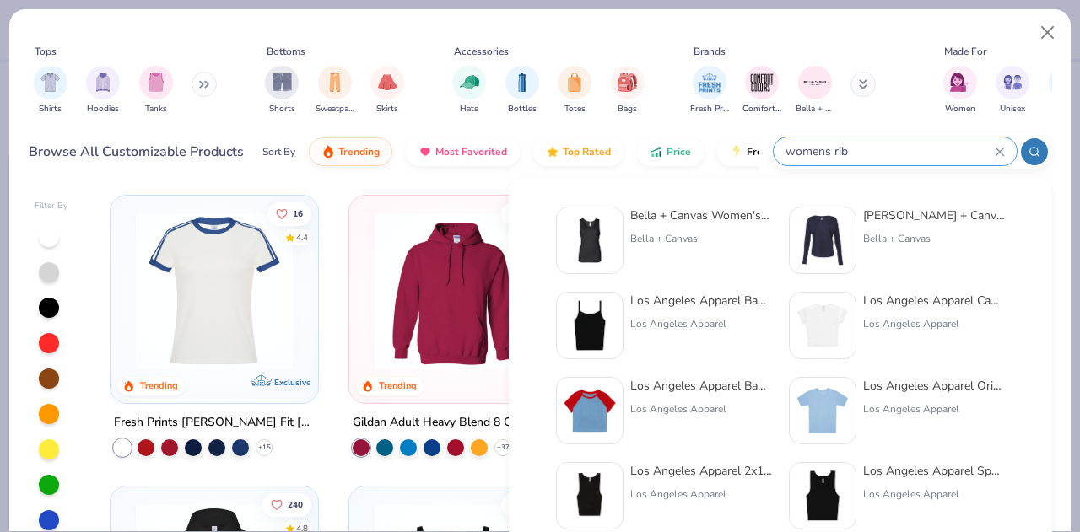
type input "womens rib"
click at [649, 229] on div "Bella + Canvas Women's Baby Rib Tank Bella + Canvas" at bounding box center [701, 240] width 142 height 67
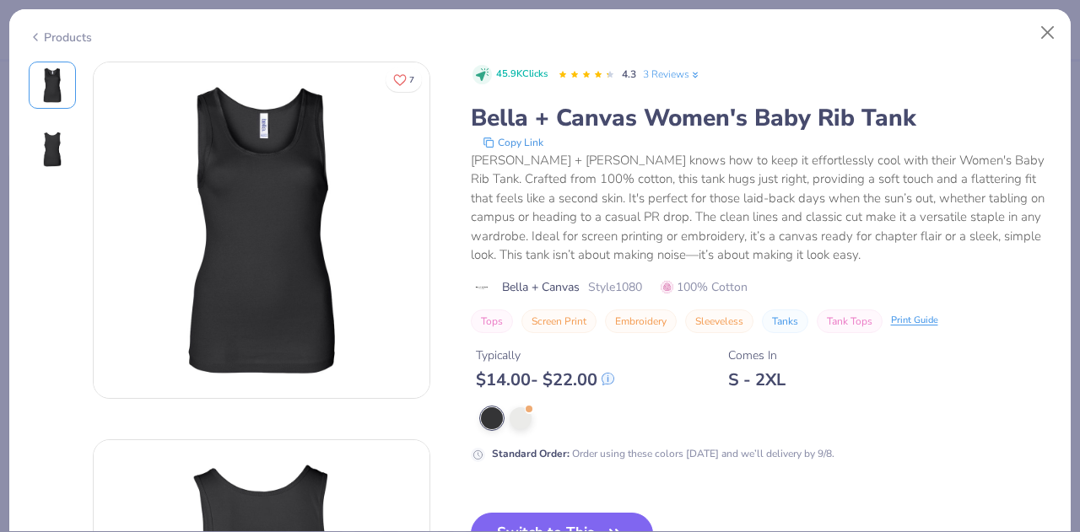
click at [656, 77] on link "3 Reviews" at bounding box center [672, 74] width 58 height 15
click at [1053, 30] on button "Close" at bounding box center [1047, 33] width 32 height 32
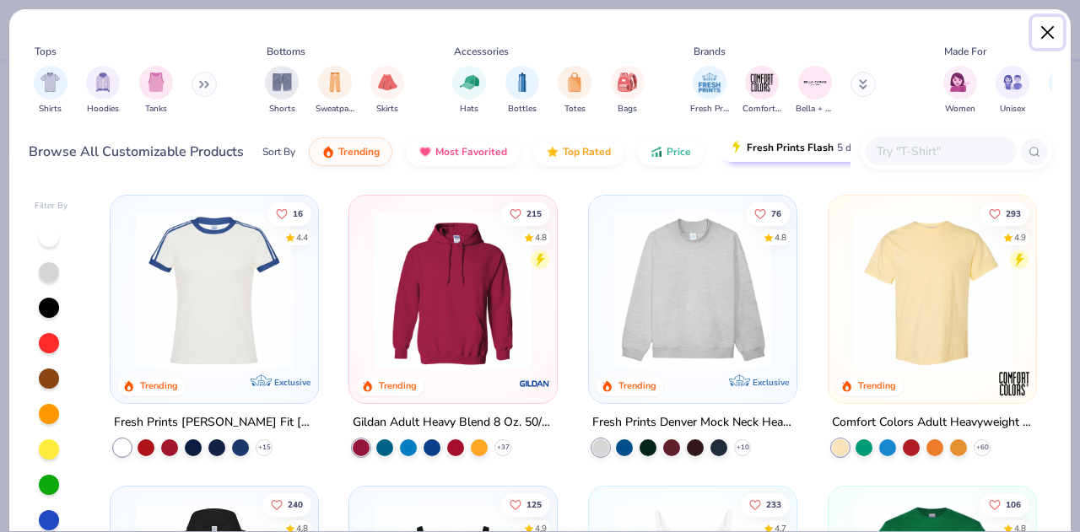
drag, startPoint x: 1047, startPoint y: 29, endPoint x: 808, endPoint y: 148, distance: 266.7
click at [808, 148] on div "Tops Shirts Hoodies Tanks Bottoms Shorts Sweatpants Skirts Accessories Hats Bot…" at bounding box center [539, 95] width 1061 height 173
click at [1039, 31] on button "Close" at bounding box center [1047, 33] width 32 height 32
type textarea "x"
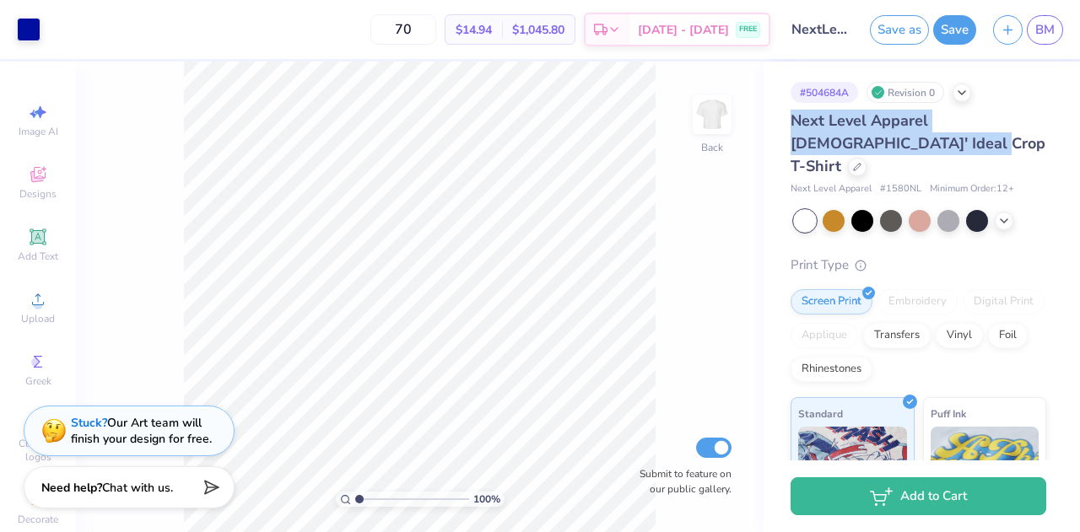
drag, startPoint x: 789, startPoint y: 117, endPoint x: 875, endPoint y: 147, distance: 90.9
click at [875, 147] on div "# 504684A Revision 0 Next Level Apparel [DEMOGRAPHIC_DATA]' Ideal Crop T-Shirt …" at bounding box center [921, 420] width 316 height 717
copy span "Next Level Apparel [DEMOGRAPHIC_DATA]' Ideal Crop T-Shirt"
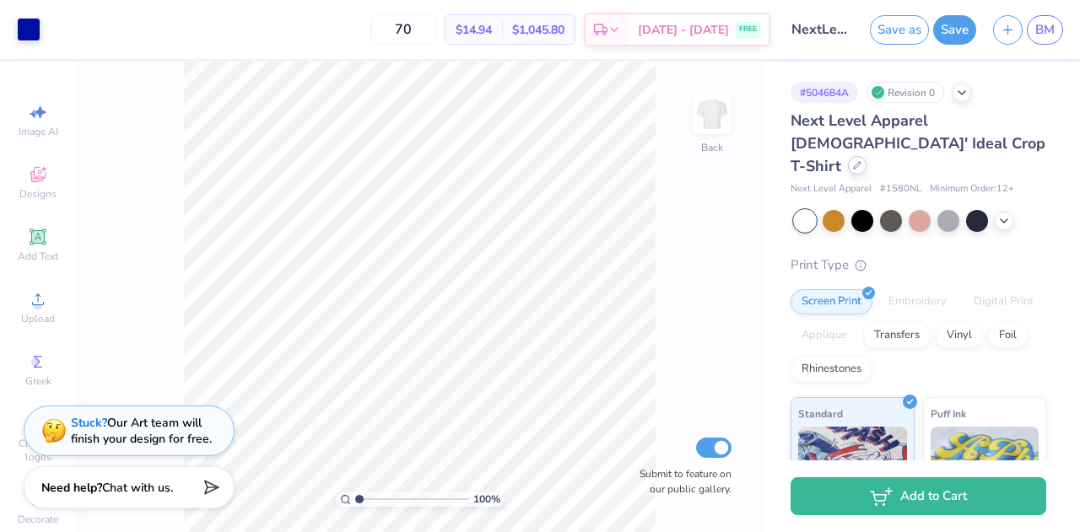
click at [861, 161] on icon at bounding box center [857, 165] width 8 height 8
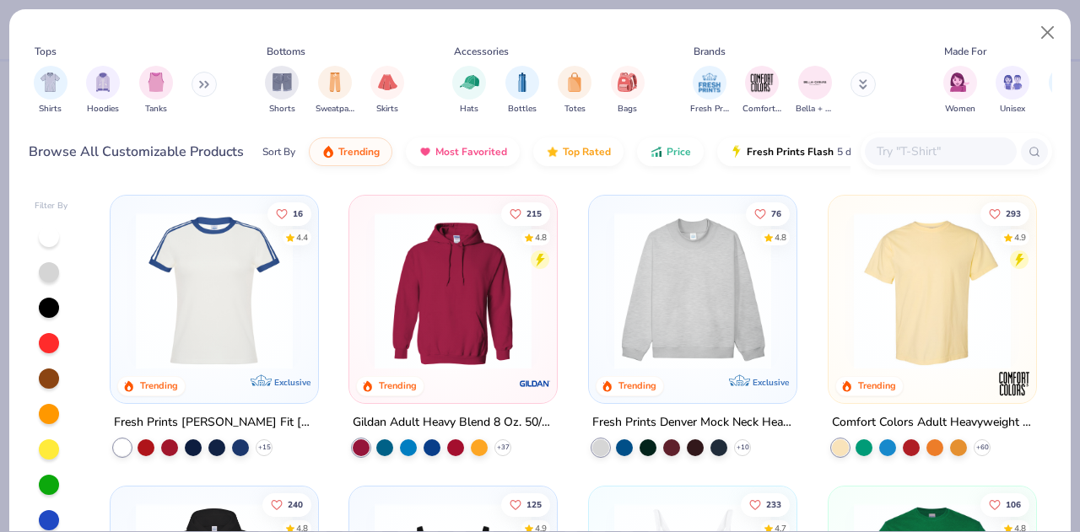
click at [890, 143] on input "text" at bounding box center [940, 151] width 130 height 19
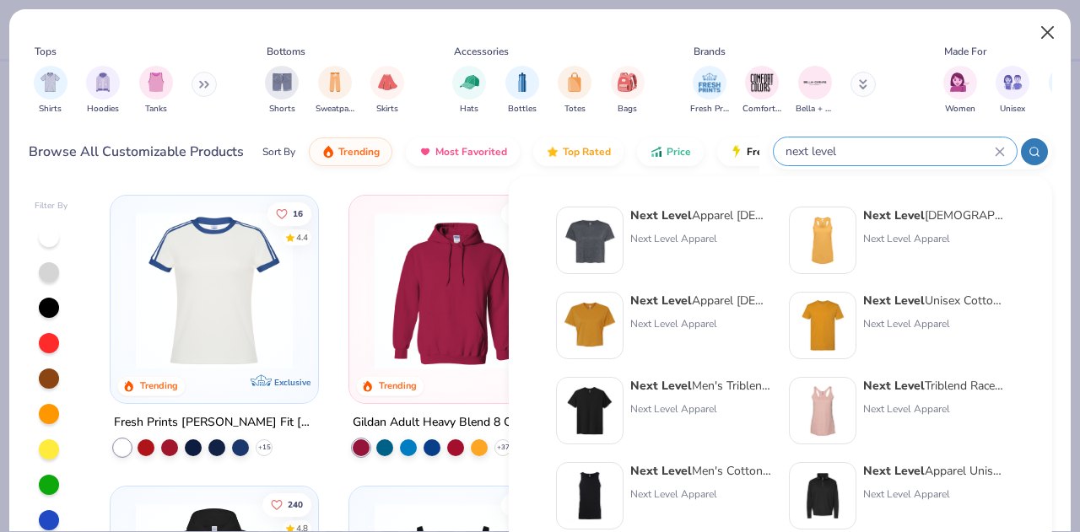
type input "next level"
click at [1053, 29] on button "Close" at bounding box center [1047, 33] width 32 height 32
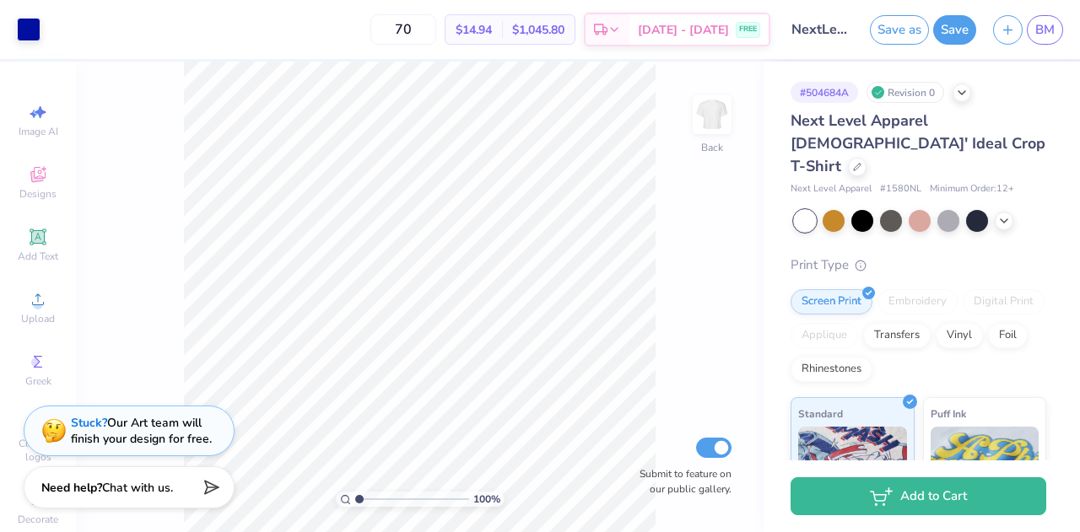
click at [958, 132] on div "Next Level Apparel [DEMOGRAPHIC_DATA]' Ideal Crop T-Shirt" at bounding box center [918, 144] width 256 height 68
click at [1004, 213] on icon at bounding box center [1003, 219] width 13 height 13
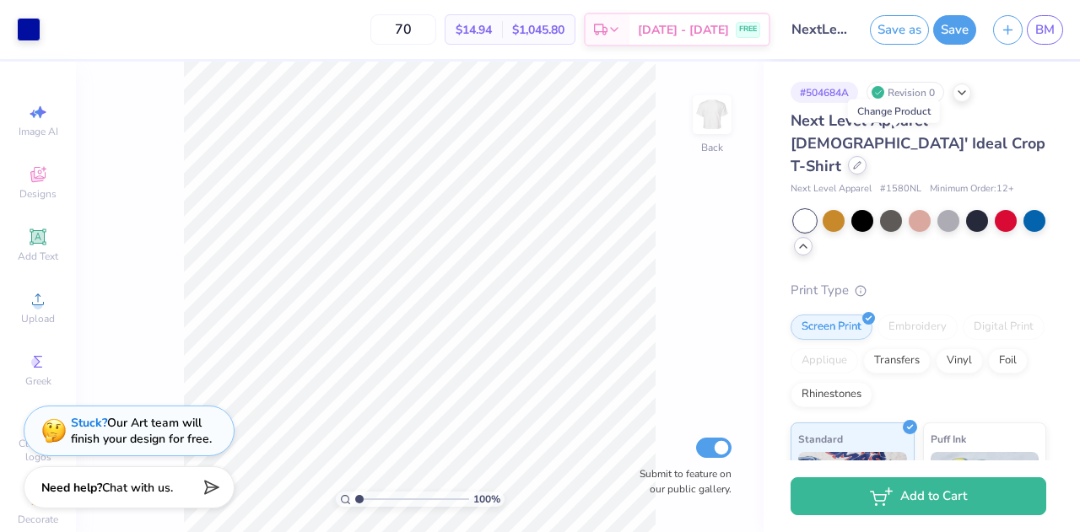
click at [866, 156] on div at bounding box center [857, 165] width 19 height 19
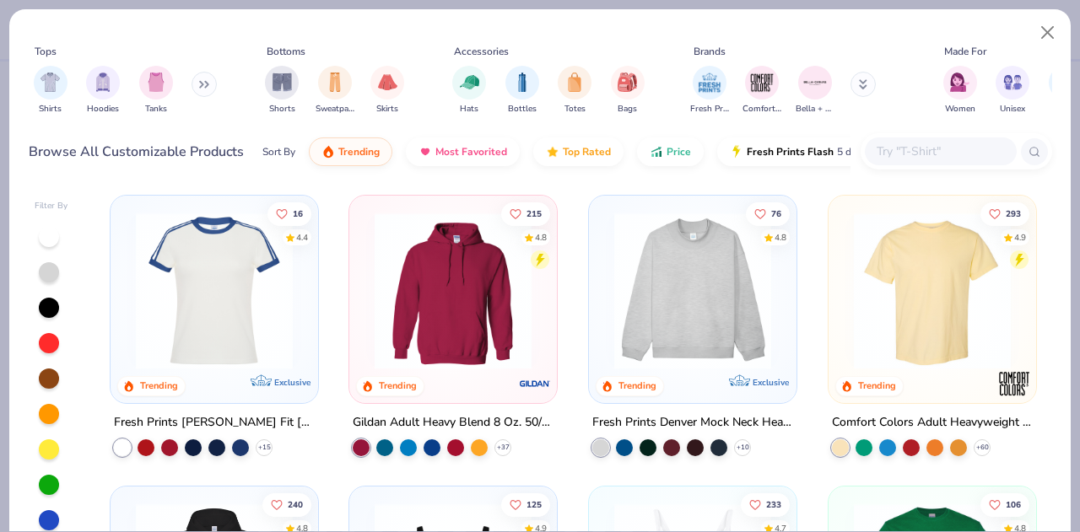
click at [906, 158] on input "text" at bounding box center [940, 151] width 130 height 19
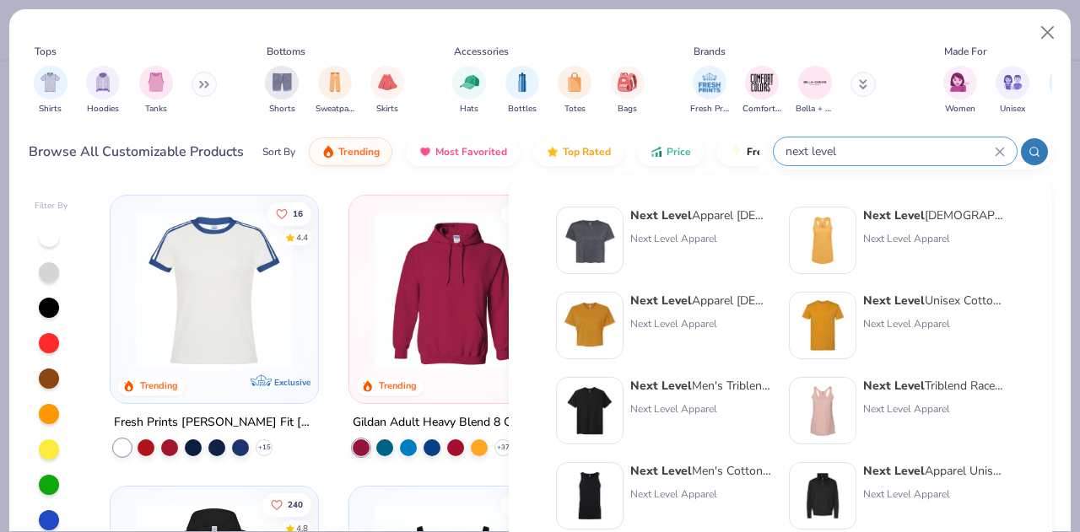
type input "next level"
click at [665, 213] on strong "Next Level" at bounding box center [661, 215] width 62 height 16
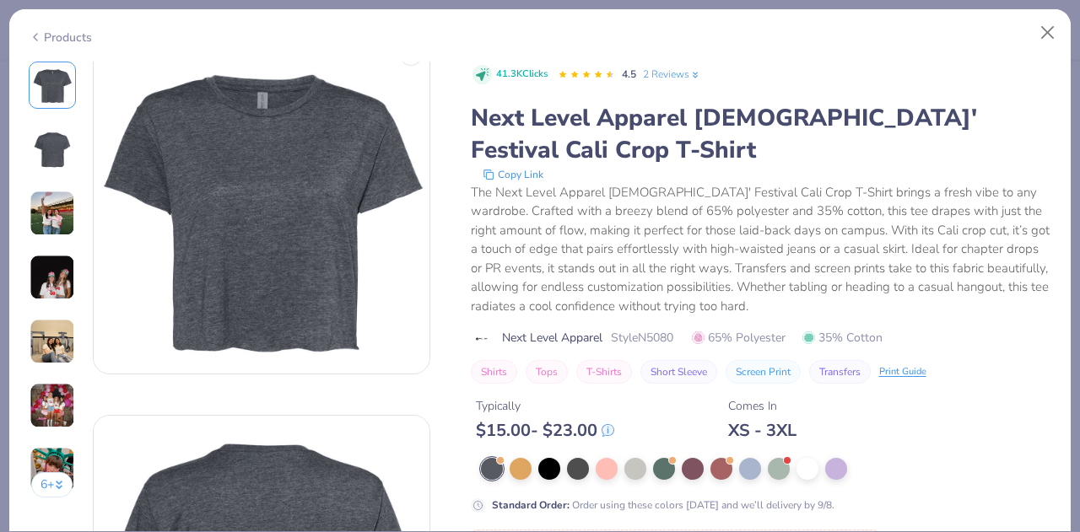
scroll to position [25, 0]
click at [67, 205] on img at bounding box center [53, 214] width 46 height 46
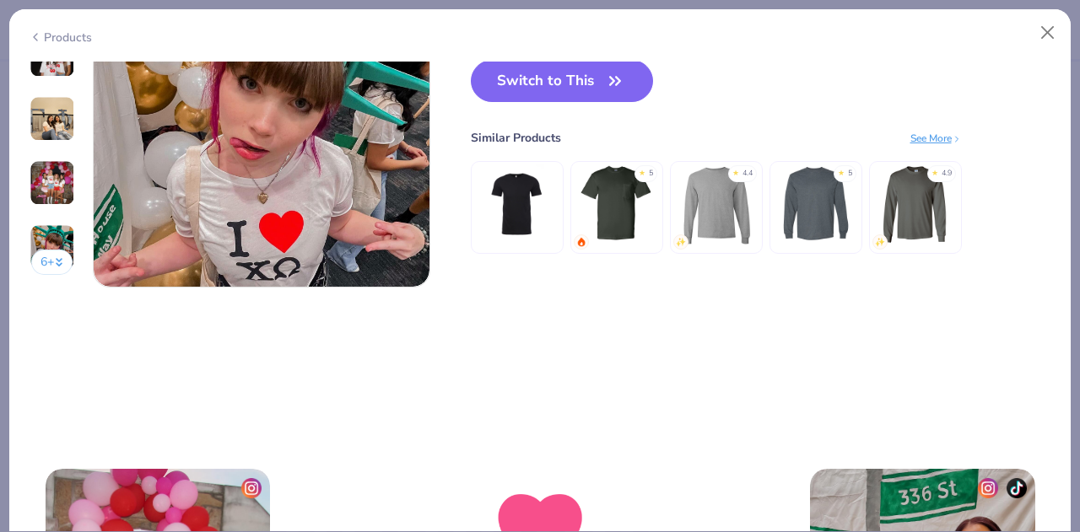
scroll to position [2382, 0]
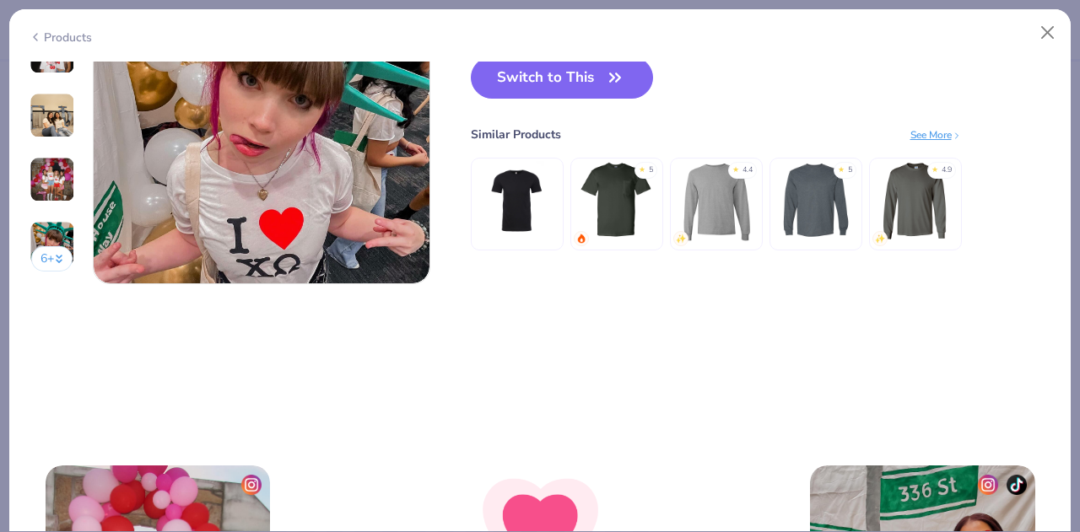
click at [48, 257] on button "6 +" at bounding box center [51, 258] width 41 height 25
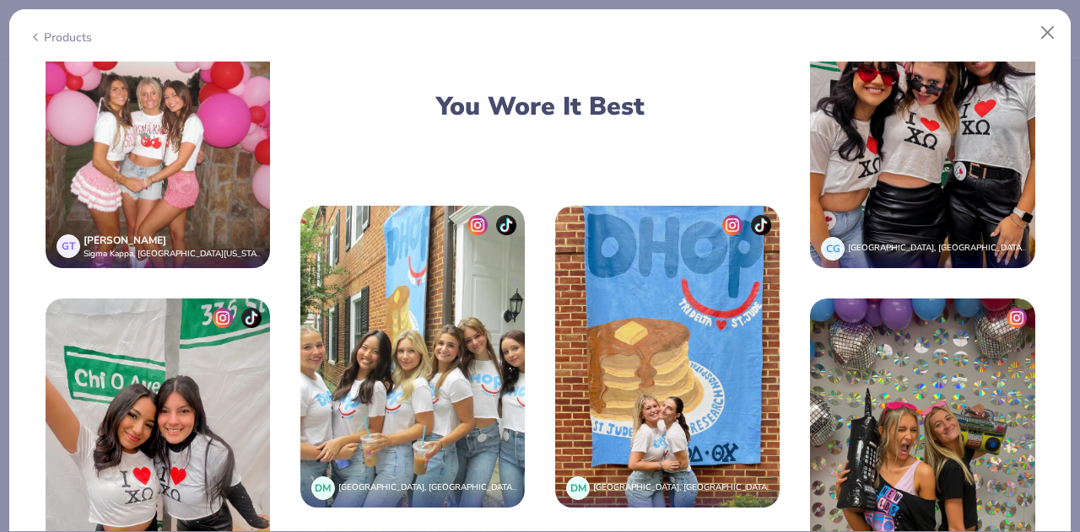
scroll to position [2878, 0]
